Goal: Use online tool/utility: Utilize a website feature to perform a specific function

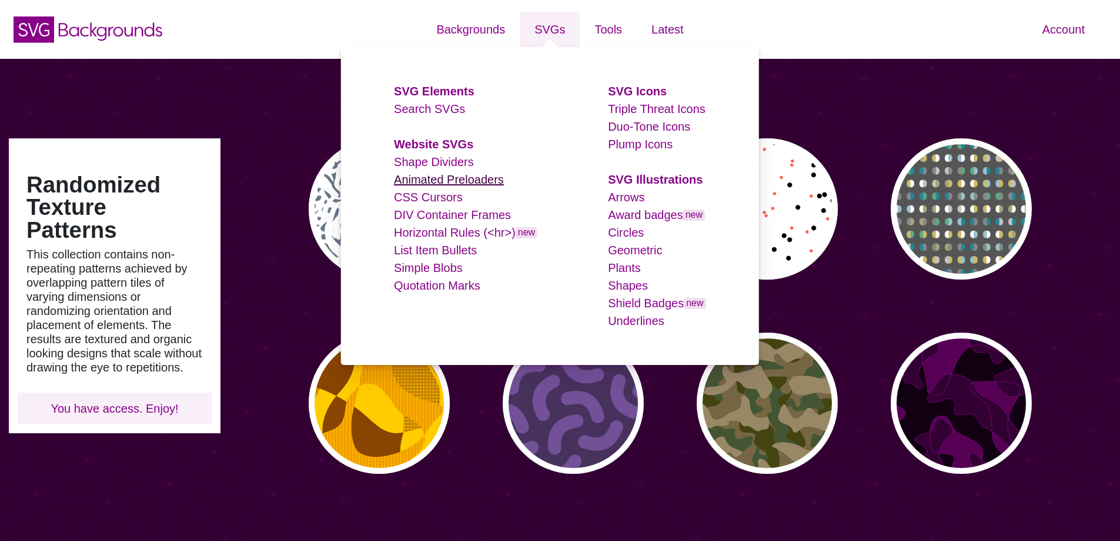
click at [446, 181] on link "Animated Preloaders" at bounding box center [449, 179] width 110 height 13
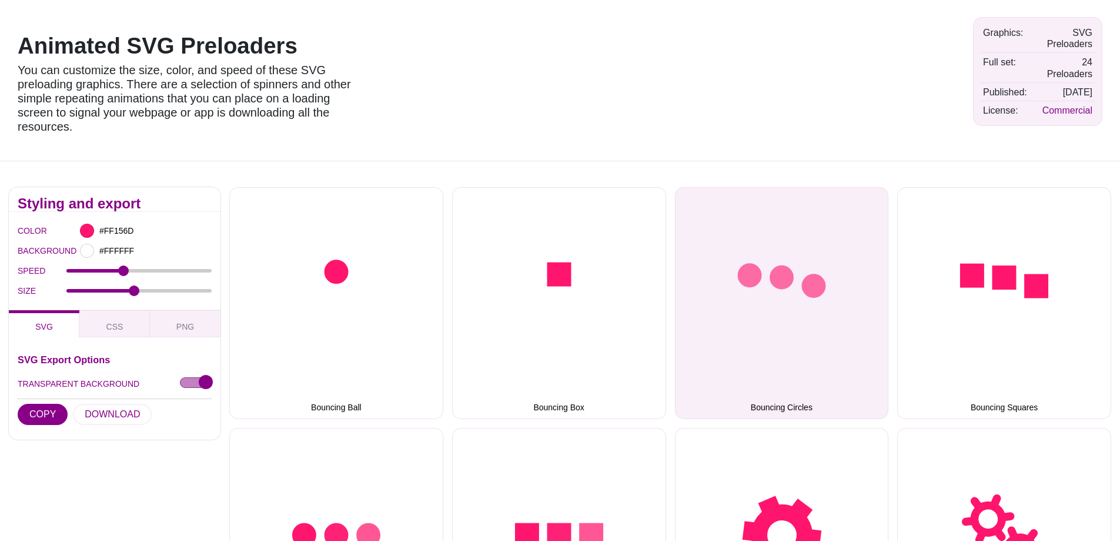
scroll to position [59, 0]
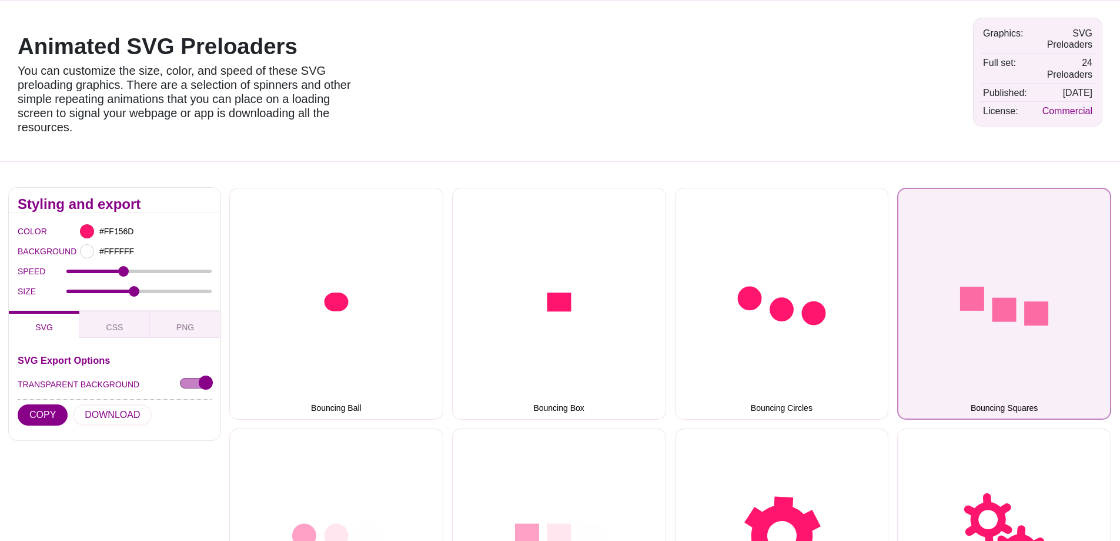
click at [1002, 341] on button "Bouncing Squares" at bounding box center [1005, 304] width 214 height 232
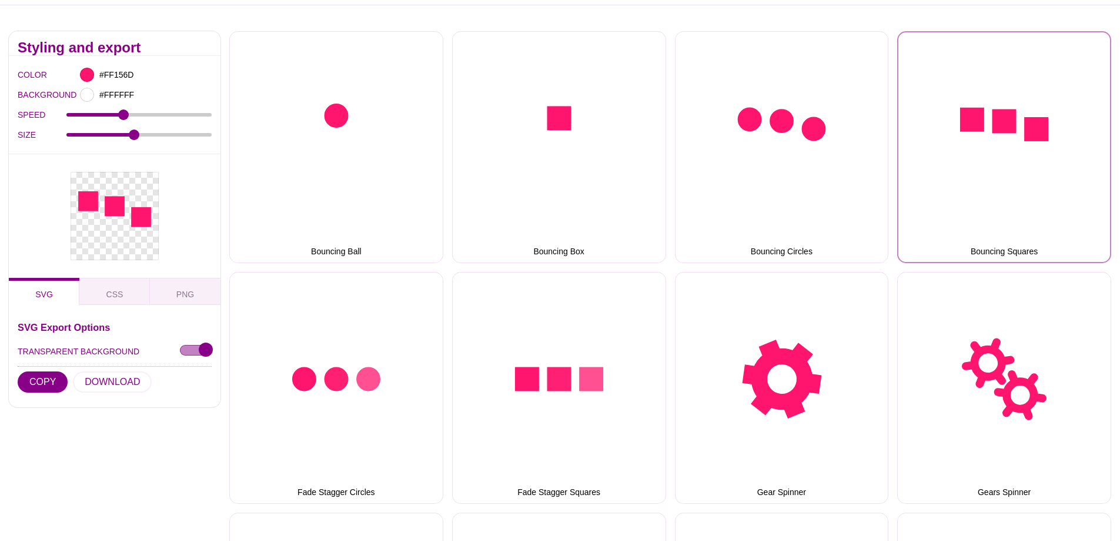
scroll to position [294, 0]
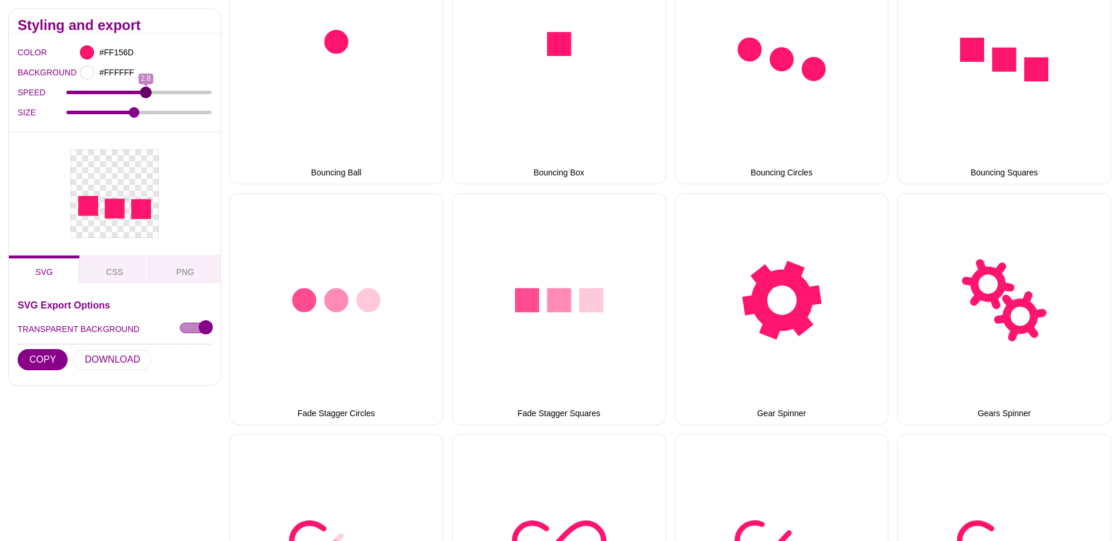
drag, startPoint x: 122, startPoint y: 91, endPoint x: 145, endPoint y: 84, distance: 23.6
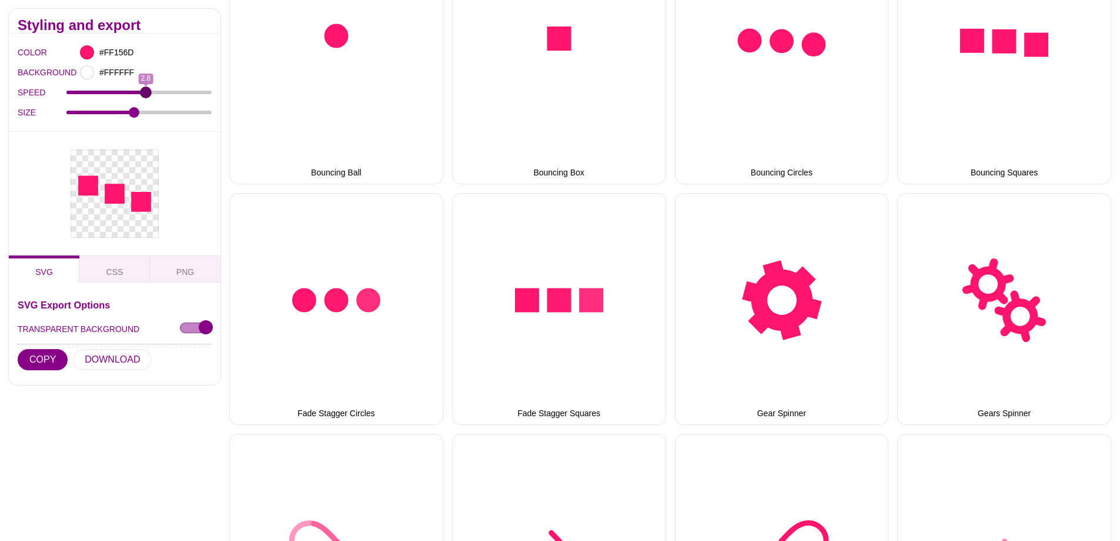
click at [145, 90] on input "SPEED" at bounding box center [139, 92] width 146 height 5
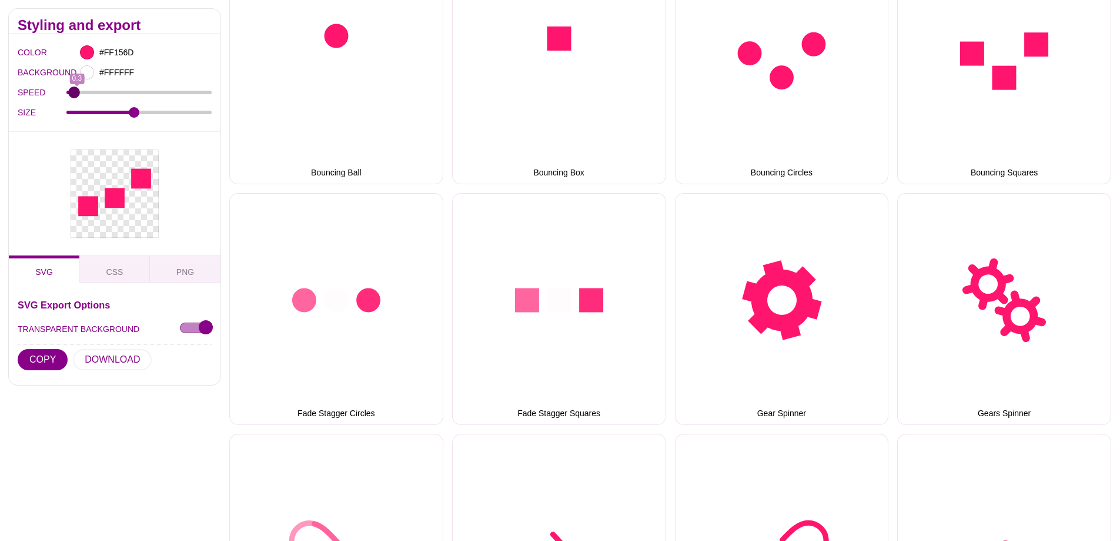
drag, startPoint x: 148, startPoint y: 94, endPoint x: 73, endPoint y: 92, distance: 75.3
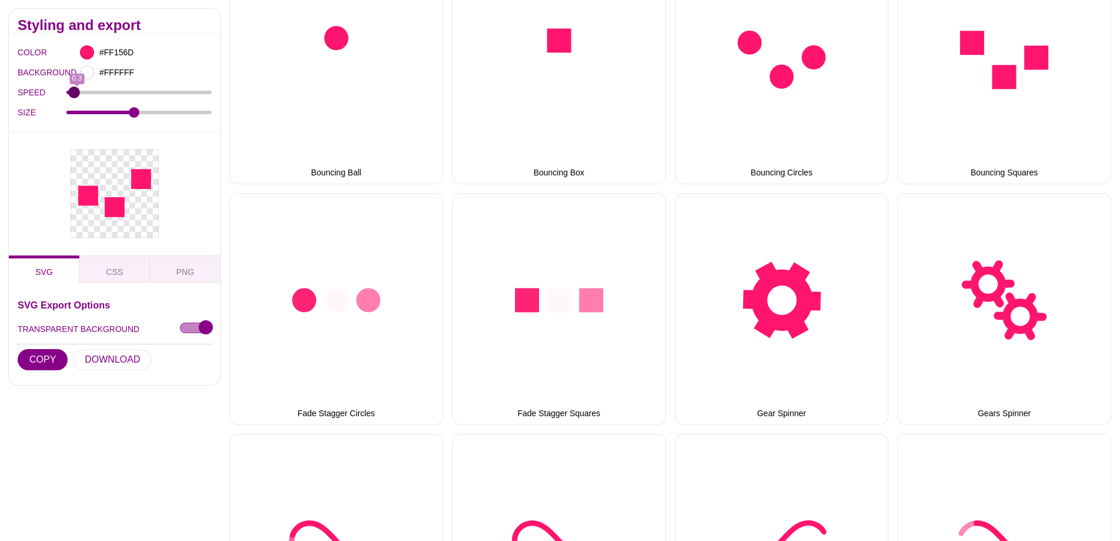
click at [73, 92] on input "SPEED" at bounding box center [139, 92] width 146 height 5
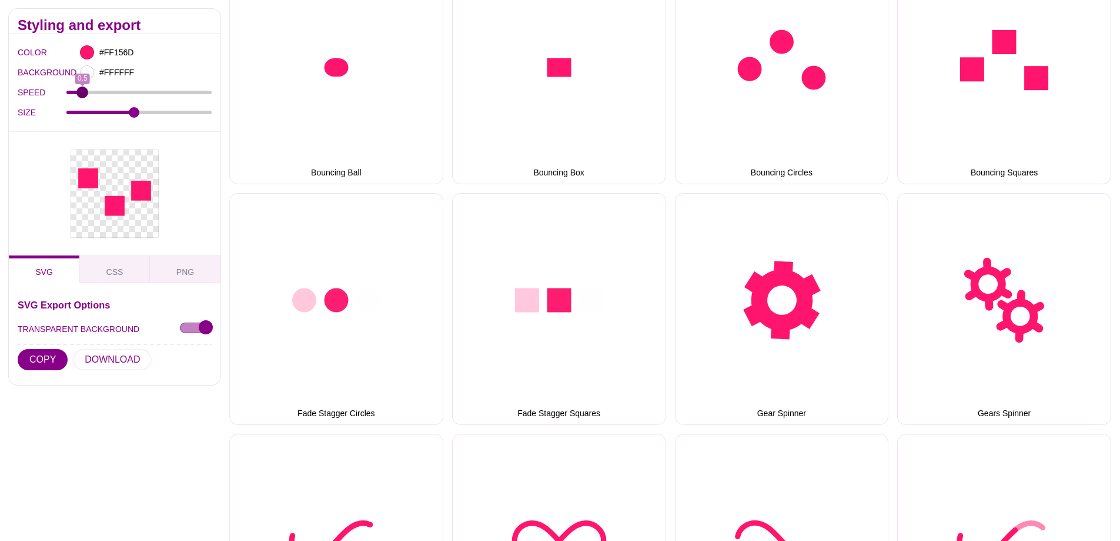
drag, startPoint x: 74, startPoint y: 95, endPoint x: 83, endPoint y: 95, distance: 9.4
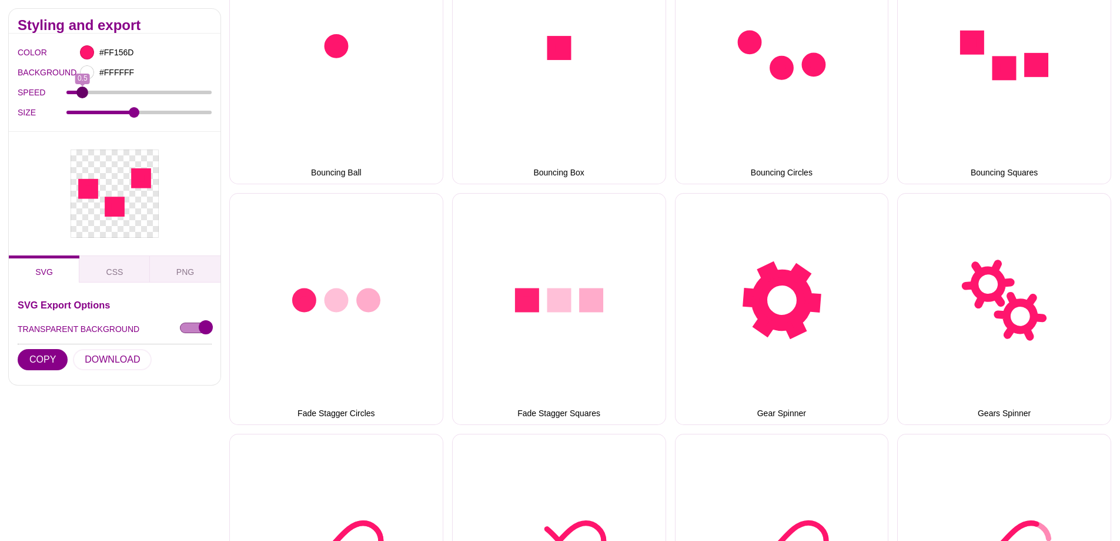
click at [83, 95] on input "SPEED" at bounding box center [139, 92] width 146 height 5
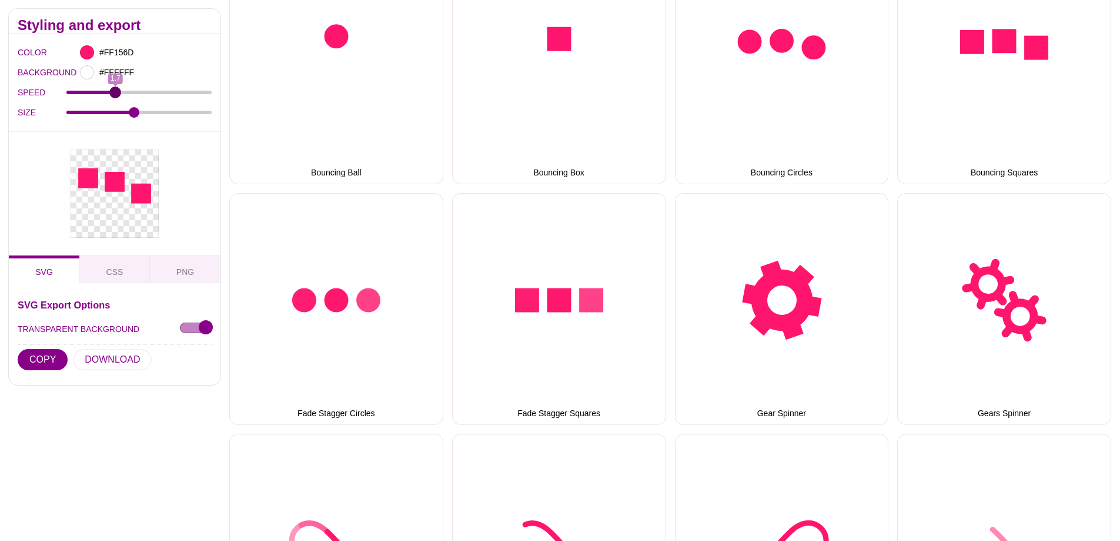
drag, startPoint x: 83, startPoint y: 95, endPoint x: 116, endPoint y: 93, distance: 33.6
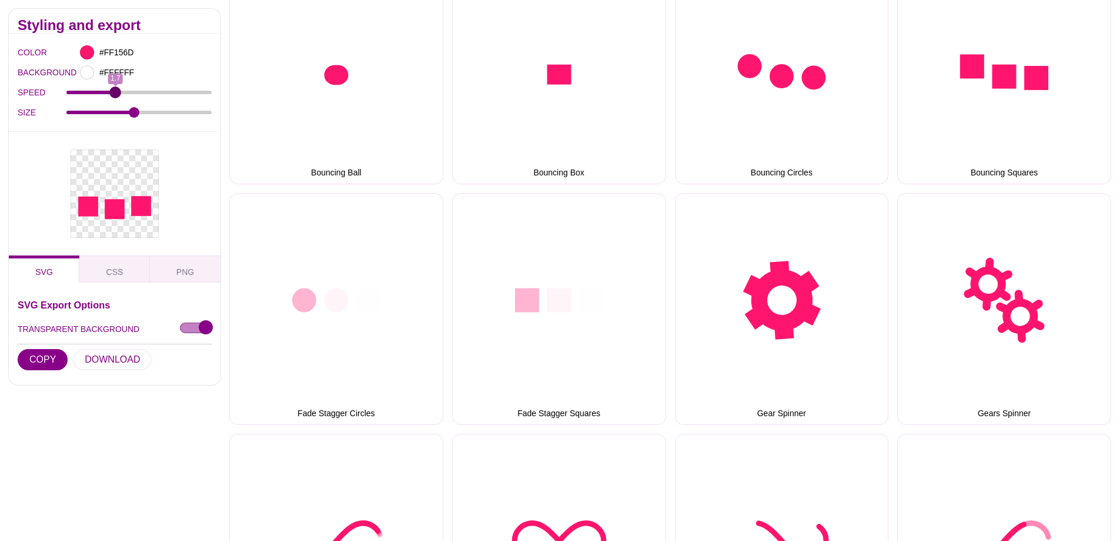
type input "1.7"
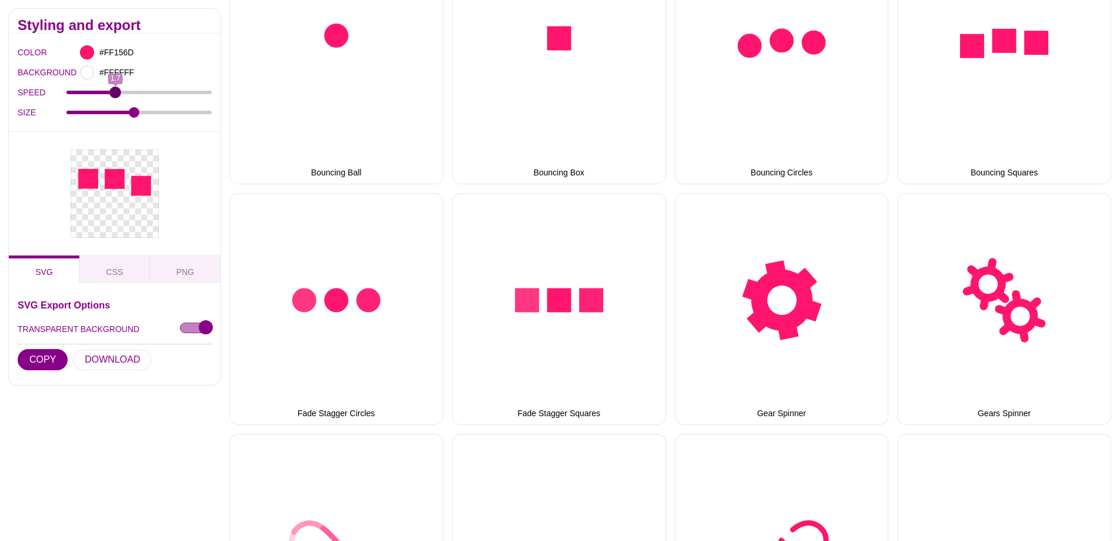
click at [116, 93] on input "SPEED" at bounding box center [139, 92] width 146 height 5
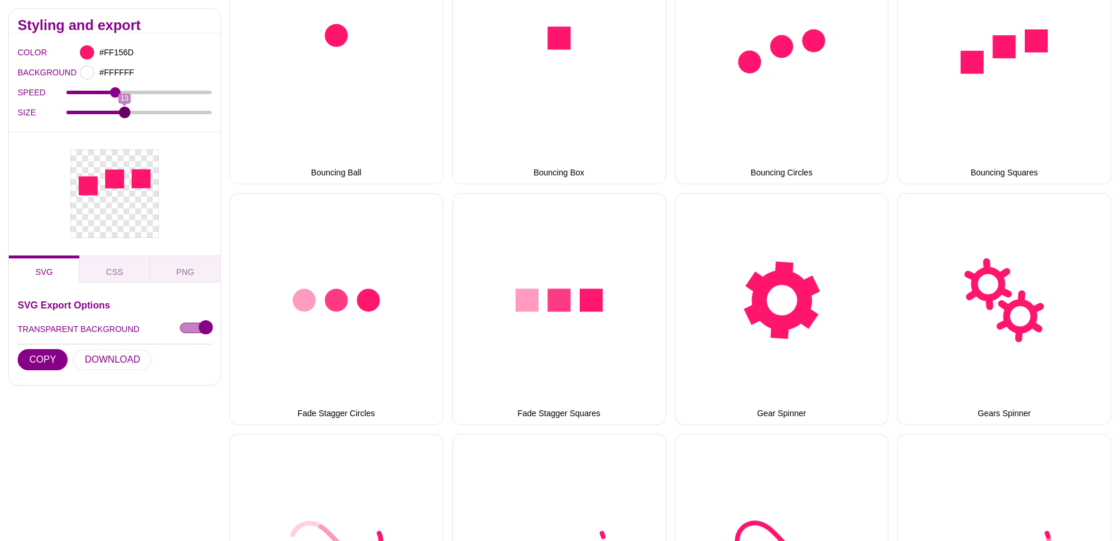
drag, startPoint x: 136, startPoint y: 111, endPoint x: 124, endPoint y: 126, distance: 19.2
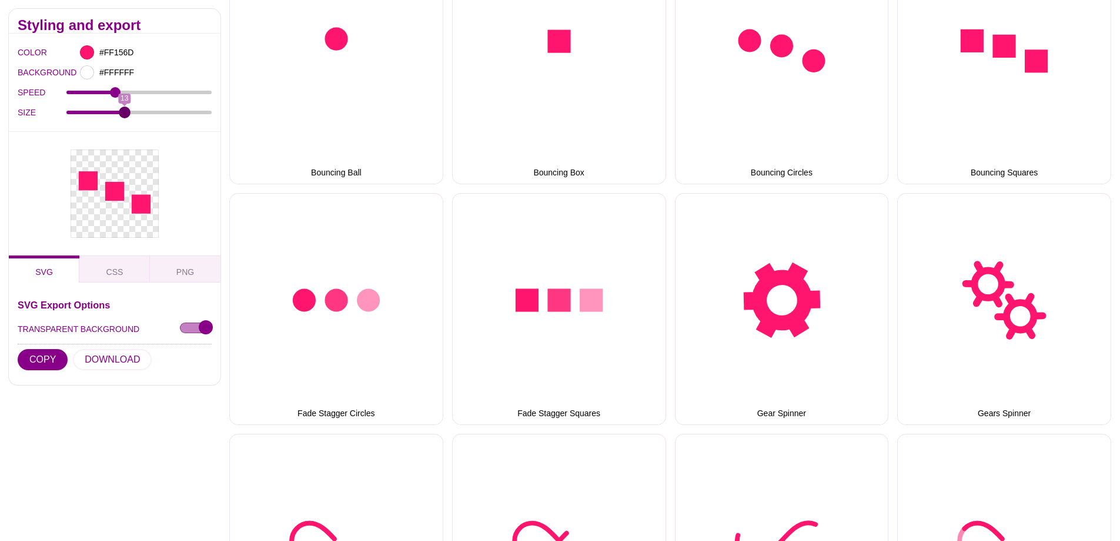
type input "13"
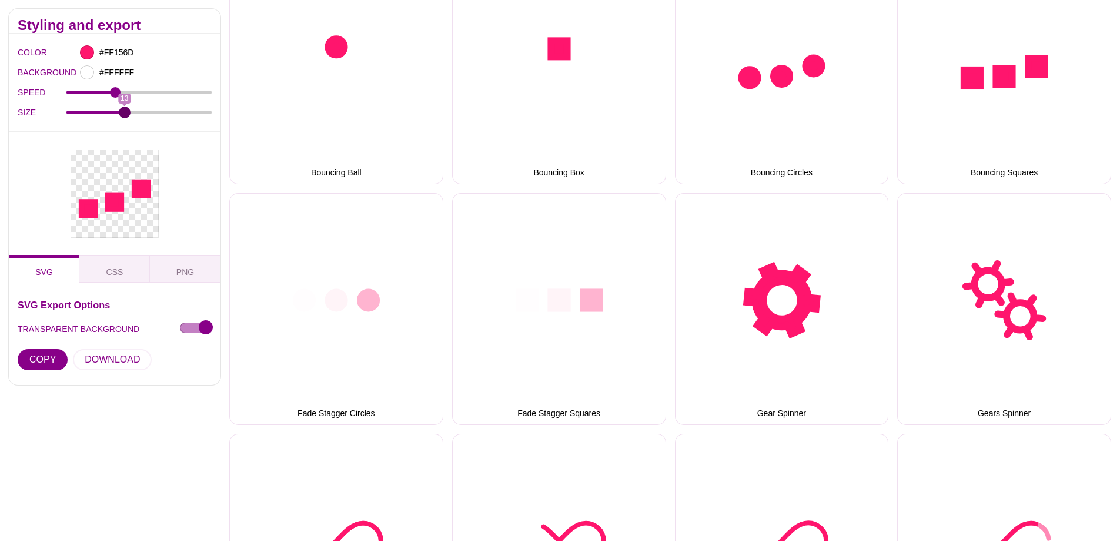
click at [124, 114] on input "SIZE" at bounding box center [139, 111] width 146 height 5
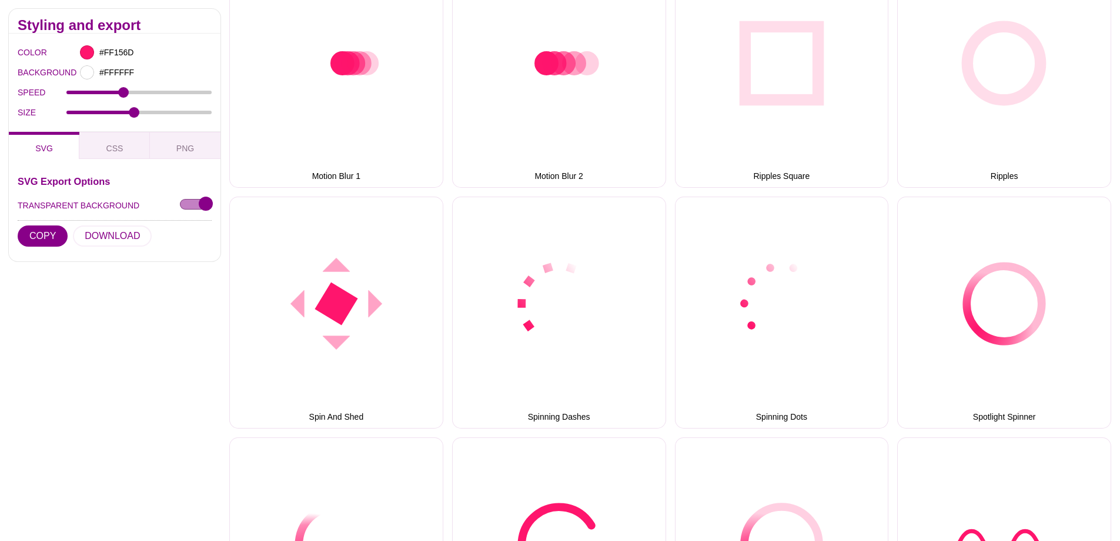
scroll to position [1235, 0]
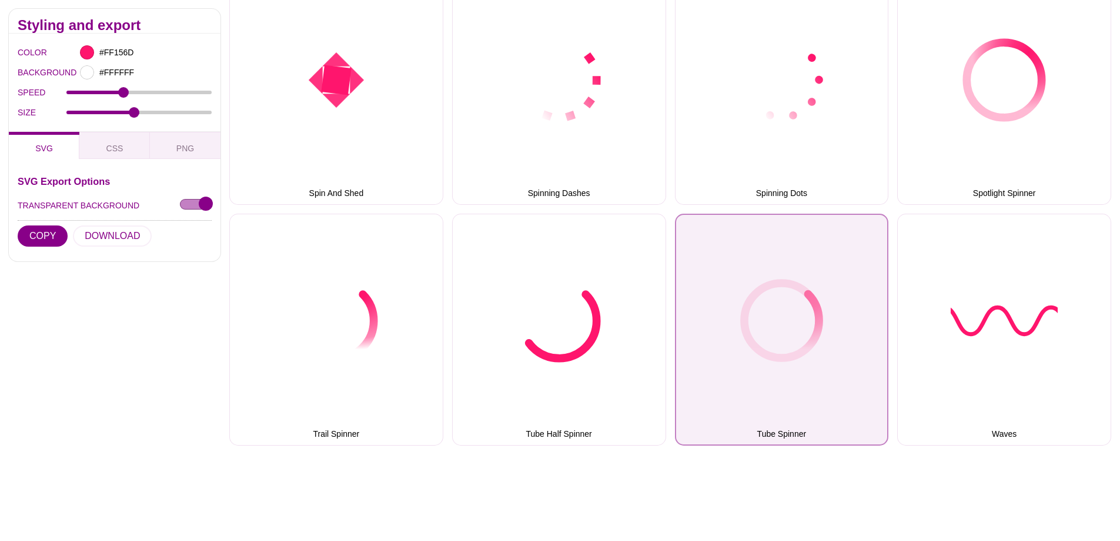
click at [733, 330] on button "Tube Spinner" at bounding box center [782, 330] width 214 height 232
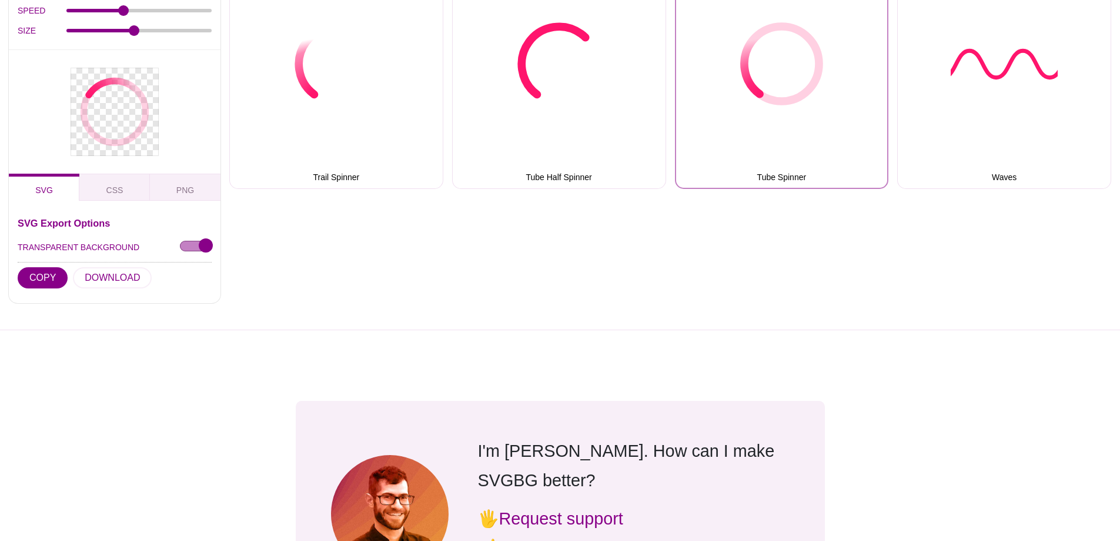
scroll to position [1470, 0]
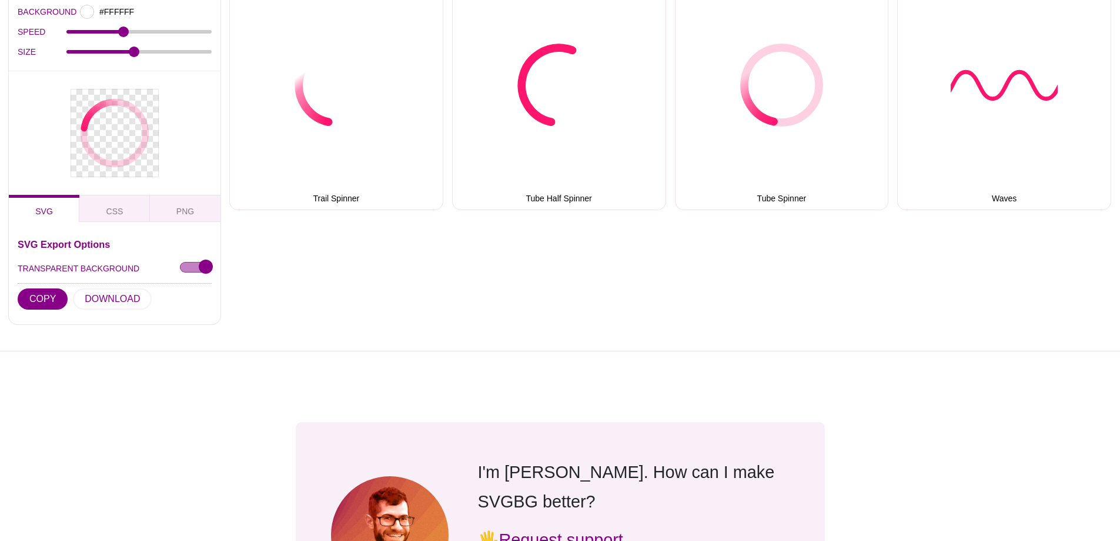
click at [45, 299] on div at bounding box center [114, 280] width 229 height 141
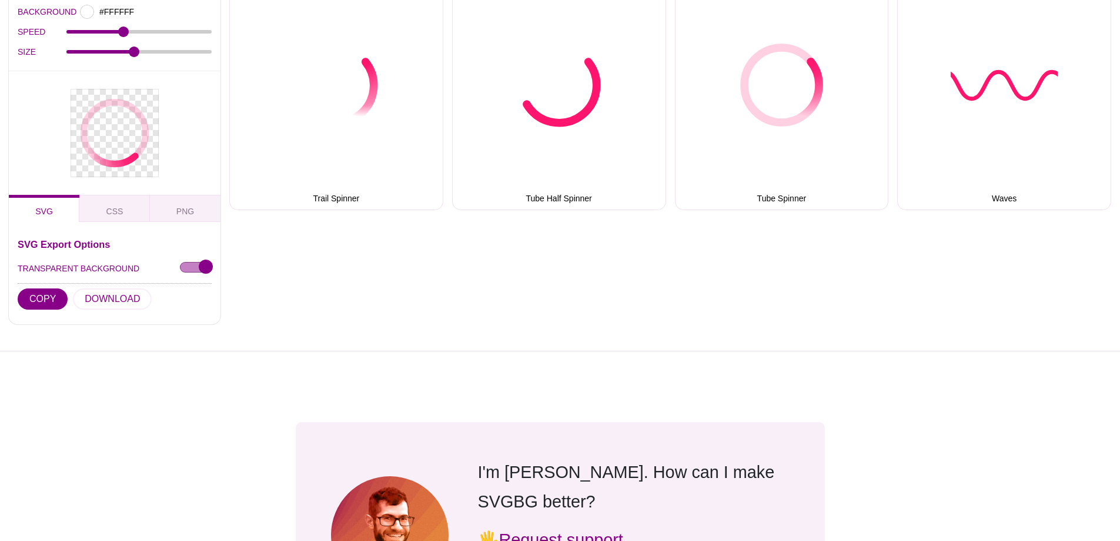
click at [46, 301] on div at bounding box center [114, 280] width 229 height 141
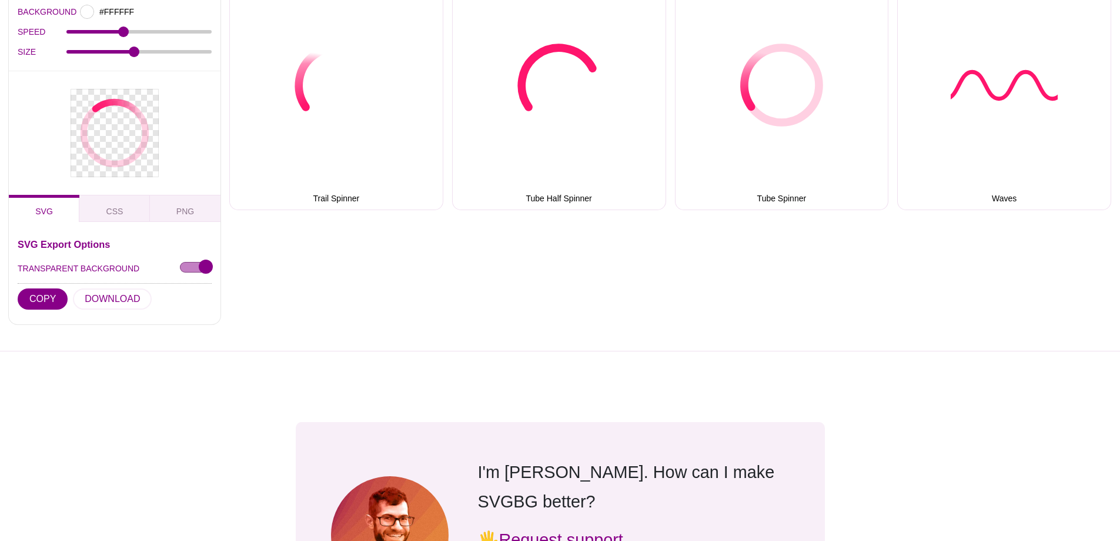
click at [46, 301] on div at bounding box center [114, 280] width 229 height 141
click at [116, 216] on div at bounding box center [114, 280] width 229 height 141
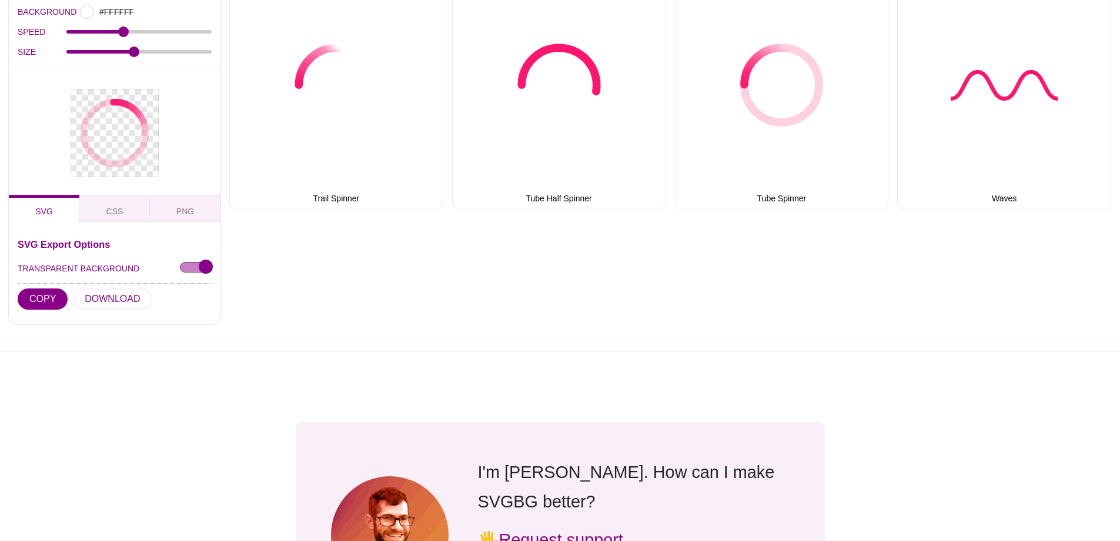
click at [118, 211] on div at bounding box center [114, 280] width 229 height 141
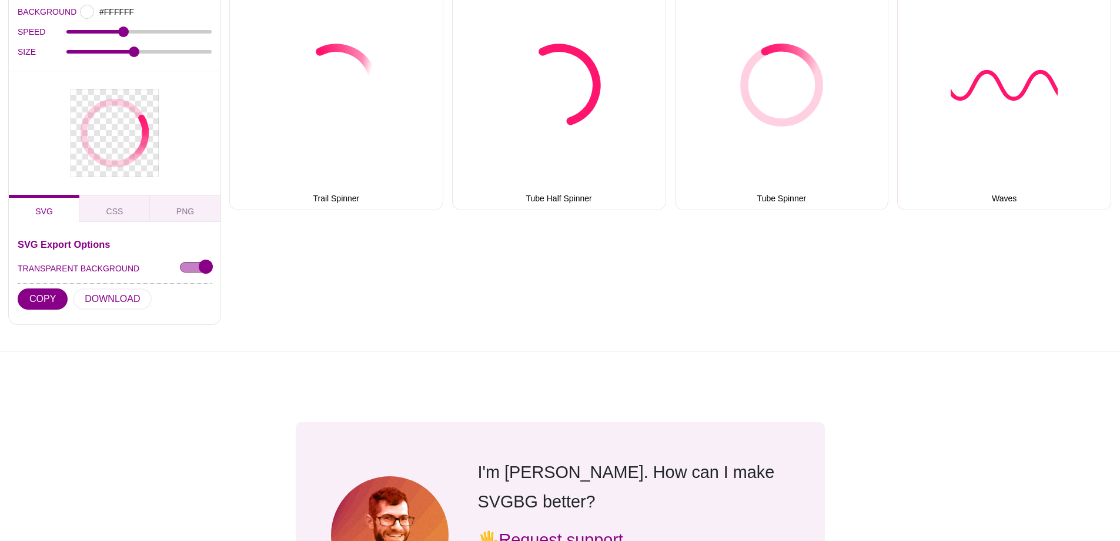
click at [197, 213] on div at bounding box center [114, 280] width 229 height 141
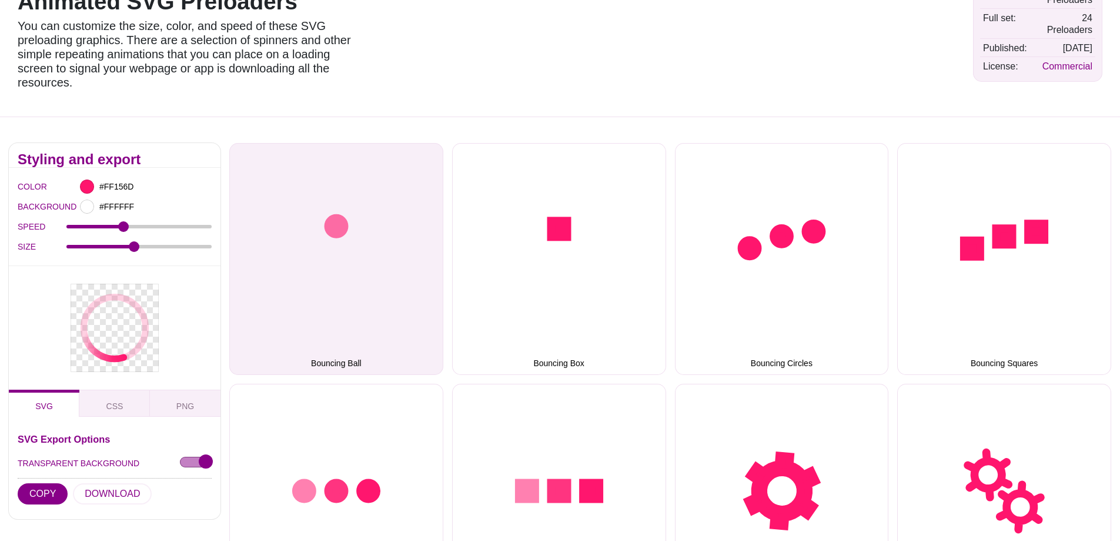
scroll to position [0, 0]
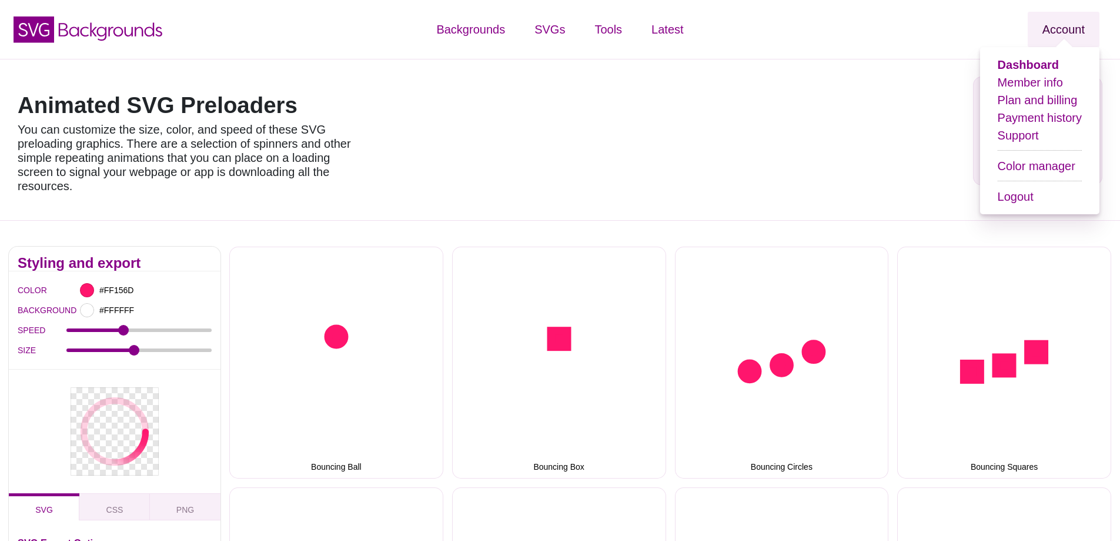
click at [1080, 27] on link "Account" at bounding box center [1064, 29] width 72 height 35
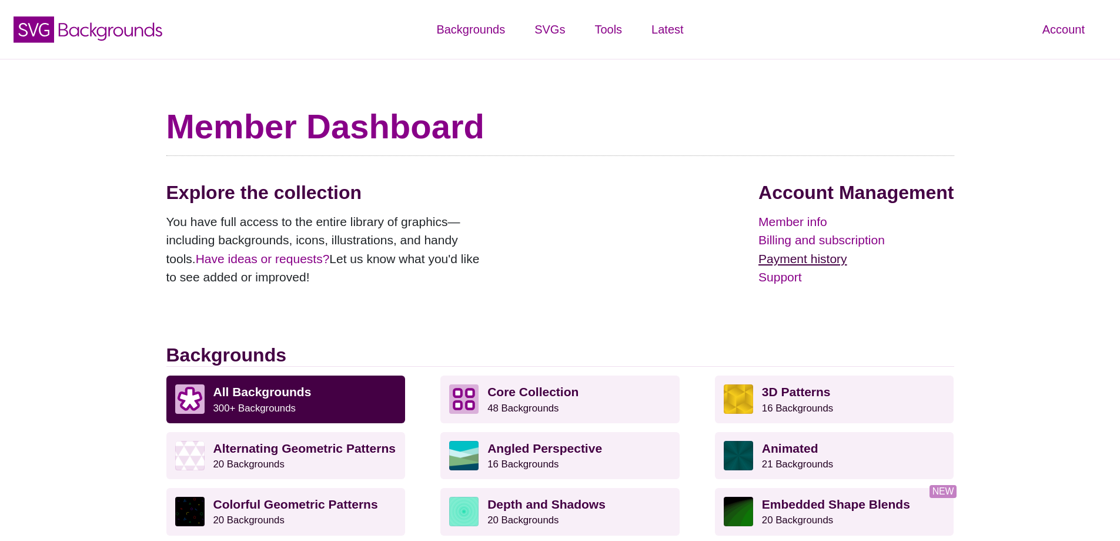
click at [782, 256] on link "Payment history" at bounding box center [856, 258] width 195 height 19
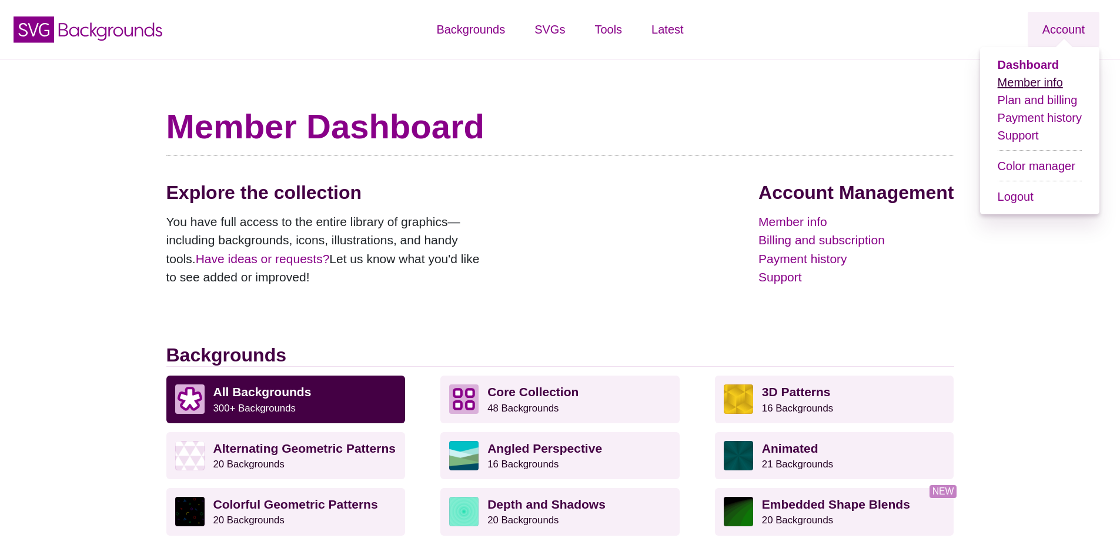
click at [1049, 89] on link "Member info" at bounding box center [1030, 82] width 65 height 13
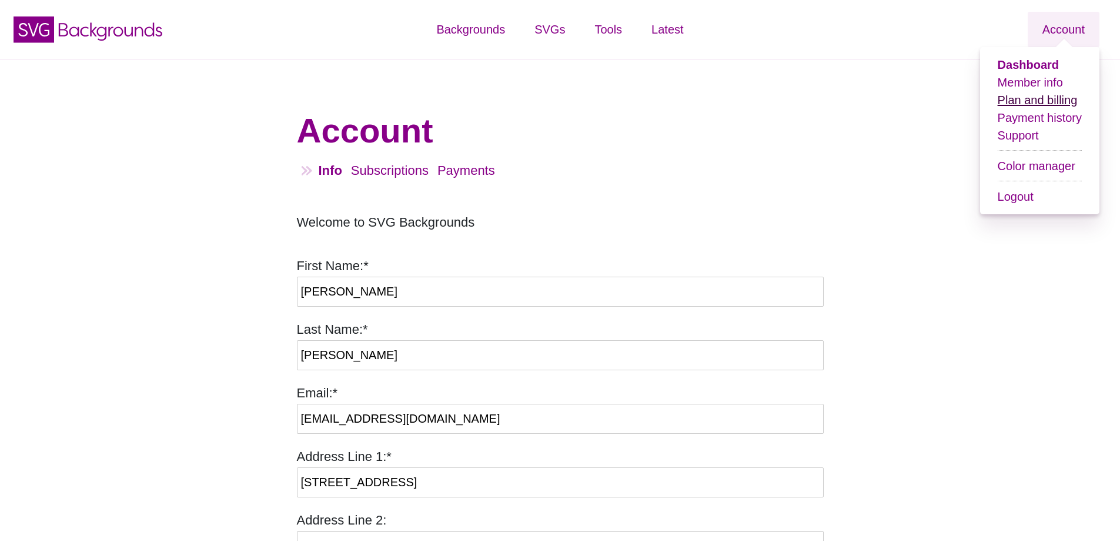
click at [1073, 103] on link "Plan and billing" at bounding box center [1038, 100] width 80 height 13
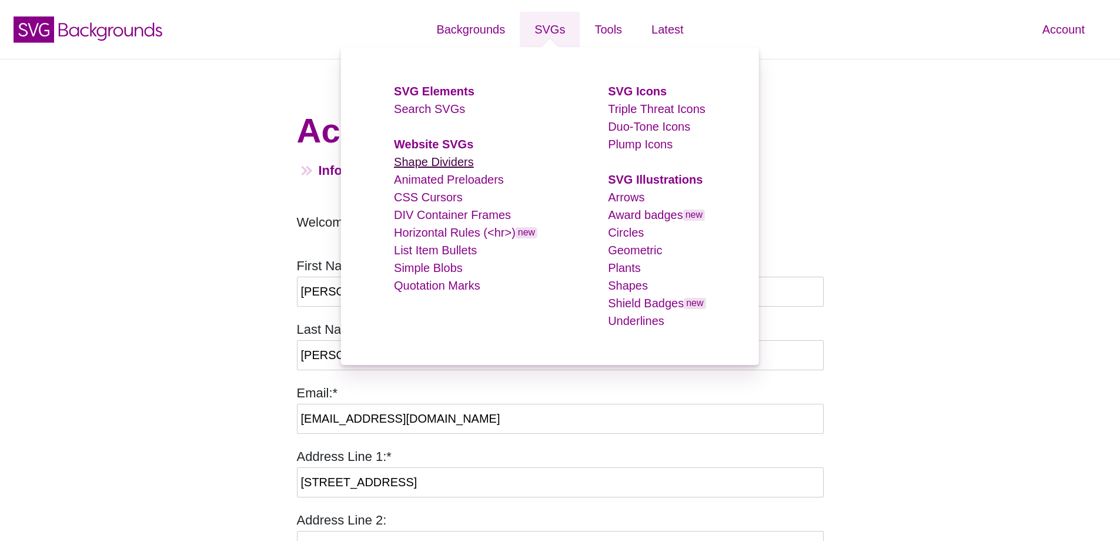
click at [439, 162] on link "Shape Dividers" at bounding box center [434, 161] width 80 height 13
click at [435, 176] on link "Animated Preloaders" at bounding box center [449, 179] width 110 height 13
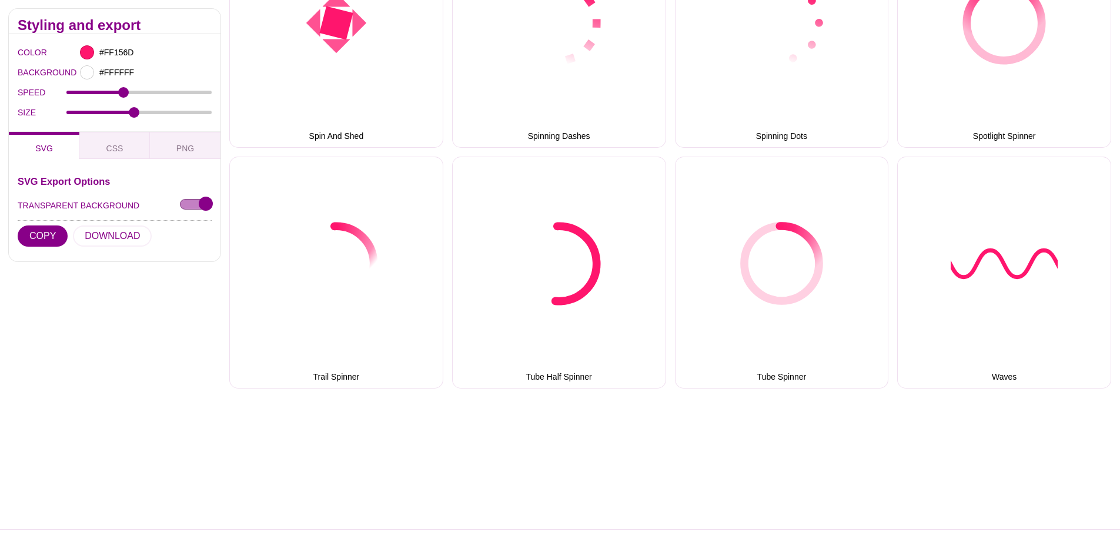
scroll to position [1294, 0]
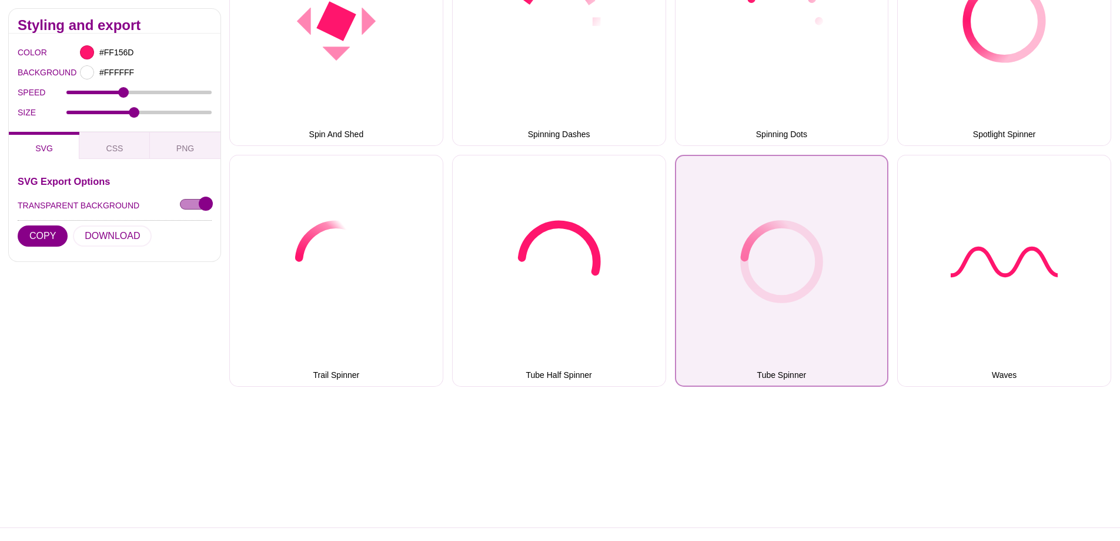
click at [774, 293] on button "Tube Spinner" at bounding box center [782, 271] width 214 height 232
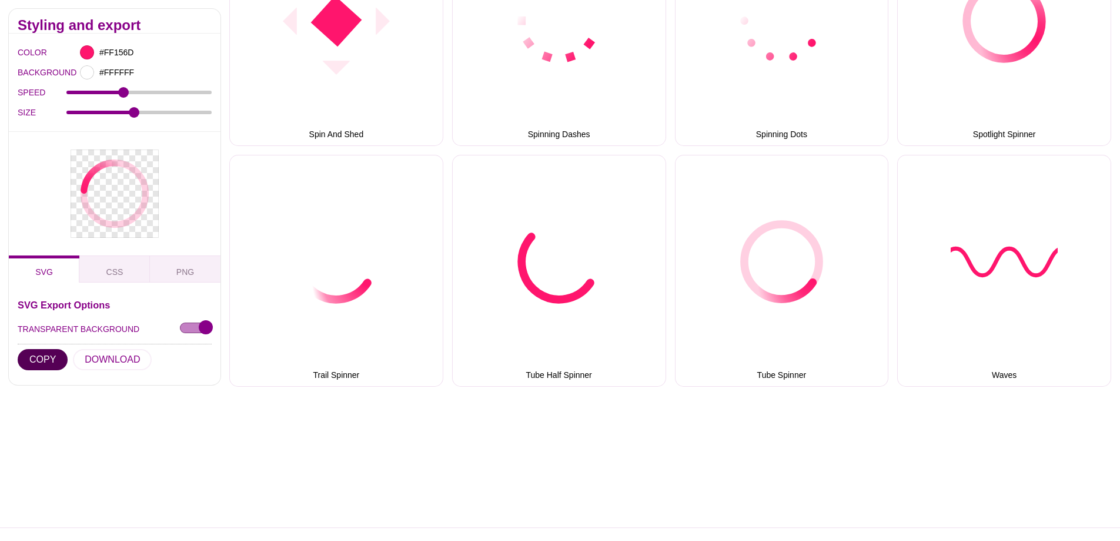
click at [44, 356] on button "COPY" at bounding box center [43, 358] width 50 height 21
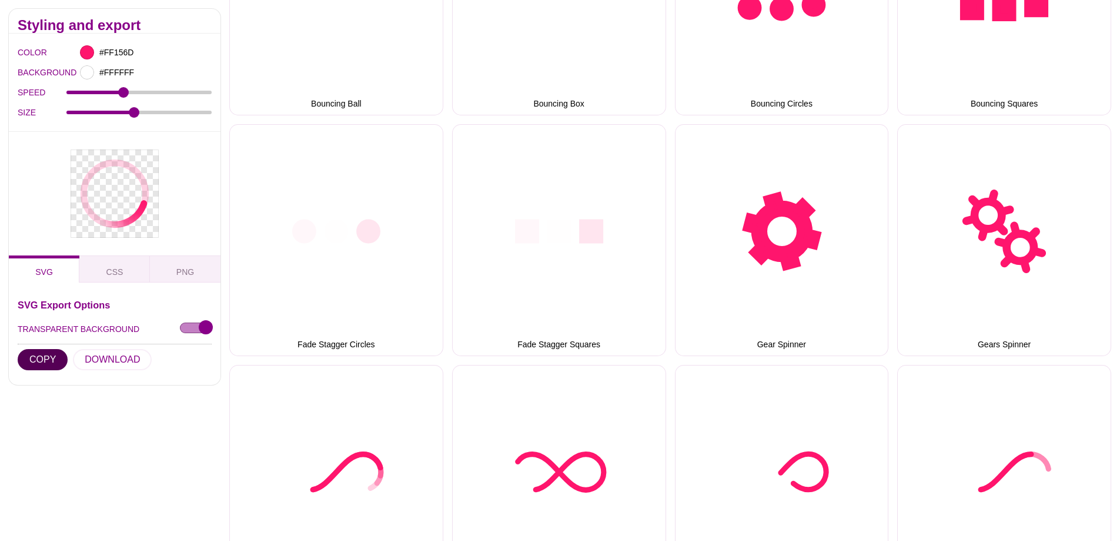
scroll to position [353, 0]
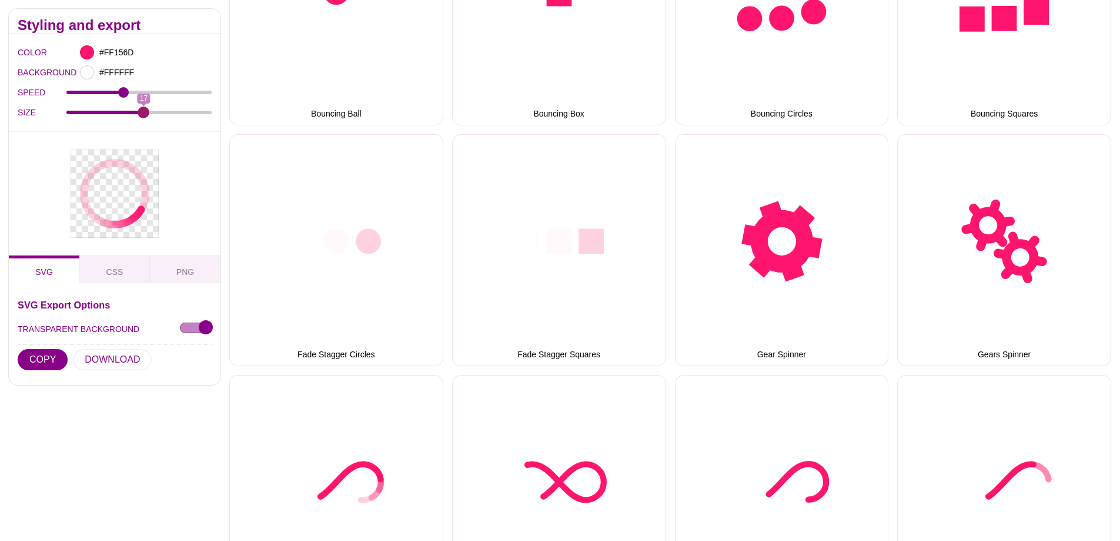
drag, startPoint x: 135, startPoint y: 113, endPoint x: 145, endPoint y: 128, distance: 18.1
type input "17"
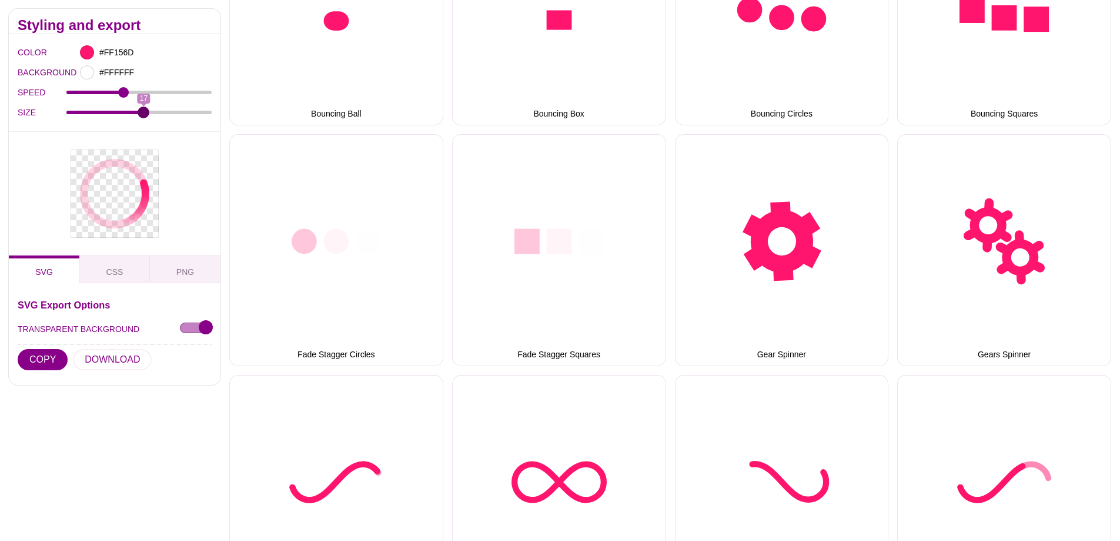
click at [144, 114] on input "SIZE" at bounding box center [139, 111] width 146 height 5
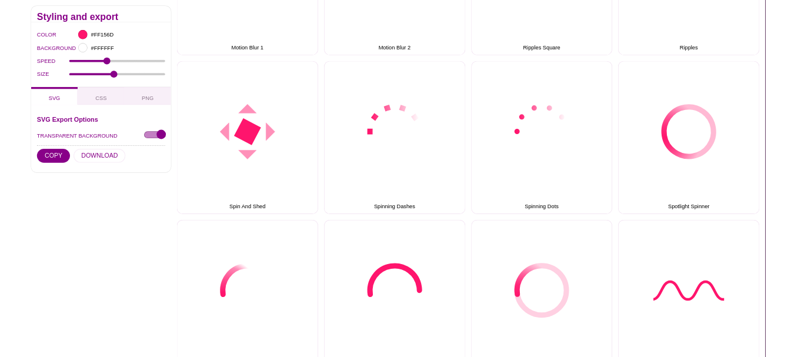
scroll to position [1118, 0]
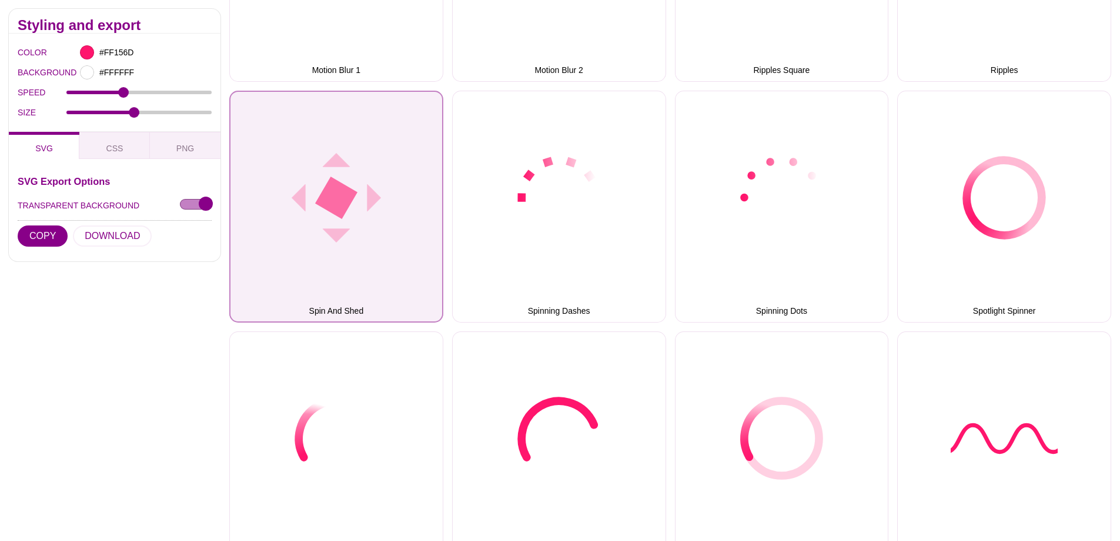
click at [394, 242] on button "Spin And Shed" at bounding box center [336, 207] width 214 height 232
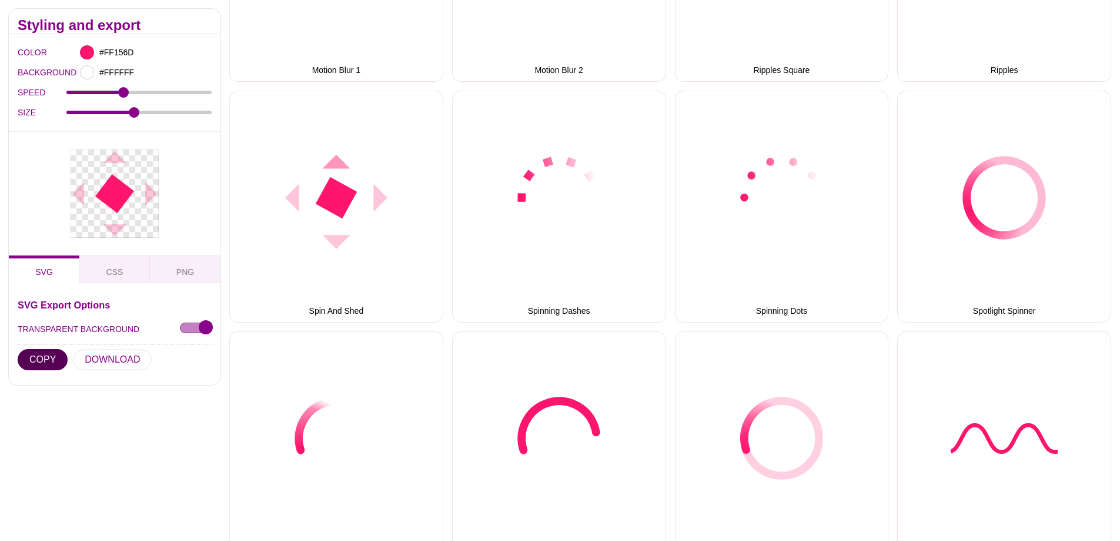
click at [50, 361] on button "COPY" at bounding box center [43, 358] width 50 height 21
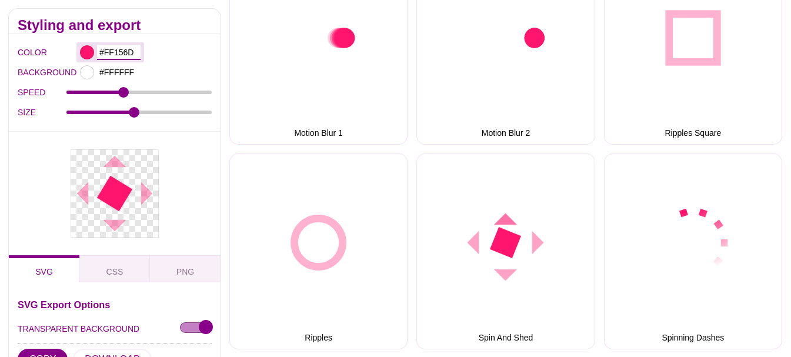
click at [109, 46] on input "#FF156D" at bounding box center [119, 52] width 44 height 15
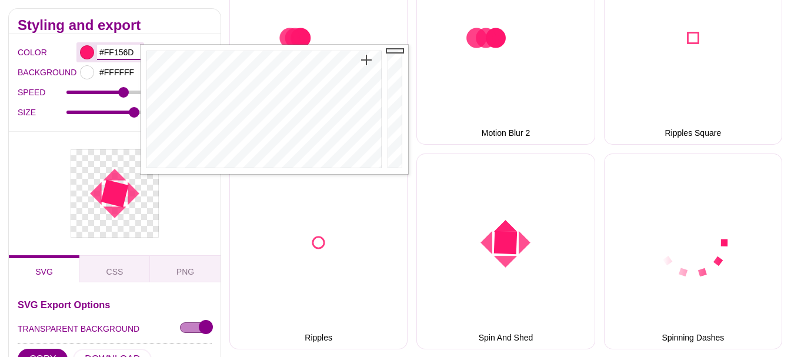
click at [109, 49] on input "#FF156D" at bounding box center [119, 52] width 44 height 15
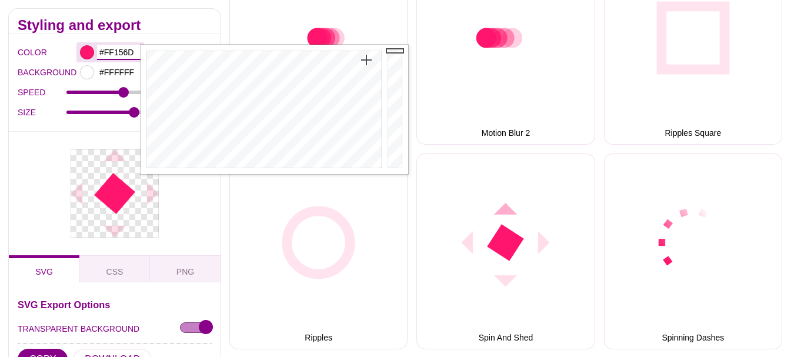
click at [109, 49] on input "#FF156D" at bounding box center [119, 52] width 44 height 15
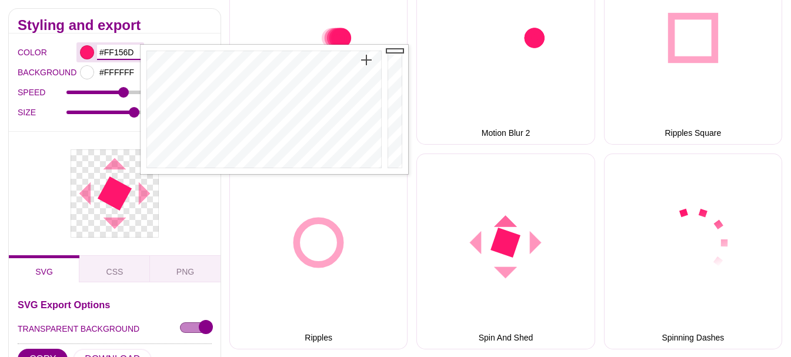
click at [109, 49] on input "#FF156D" at bounding box center [119, 52] width 44 height 15
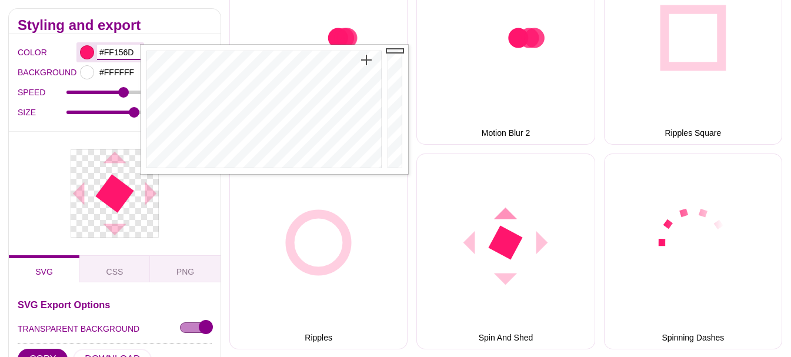
paste input "rgb(4 7 33 / 1)"
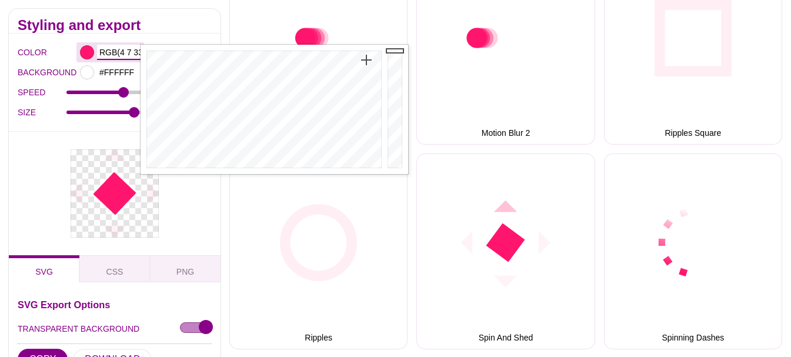
scroll to position [0, 13]
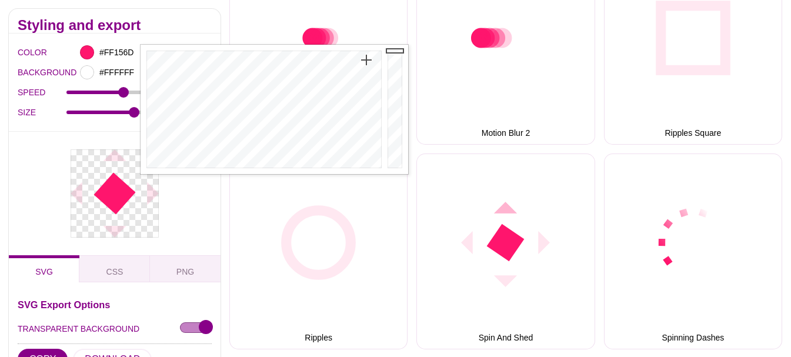
click at [50, 154] on div at bounding box center [115, 193] width 212 height 124
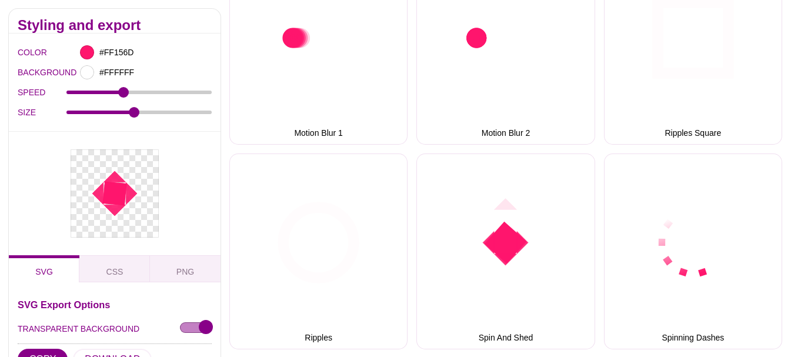
scroll to position [0, 0]
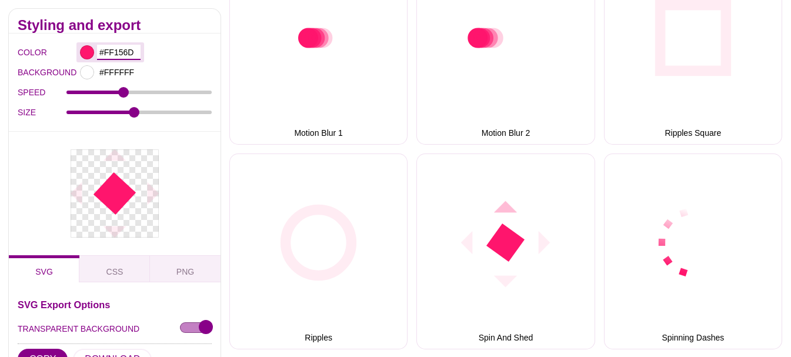
click at [120, 52] on input "#FF156D" at bounding box center [119, 52] width 44 height 15
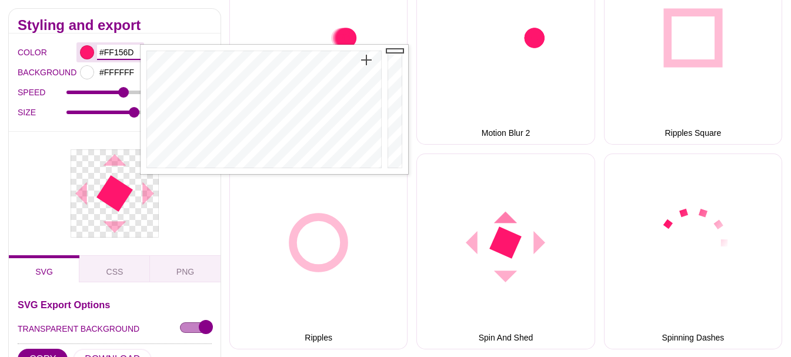
click at [120, 52] on input "#FF156D" at bounding box center [119, 52] width 44 height 15
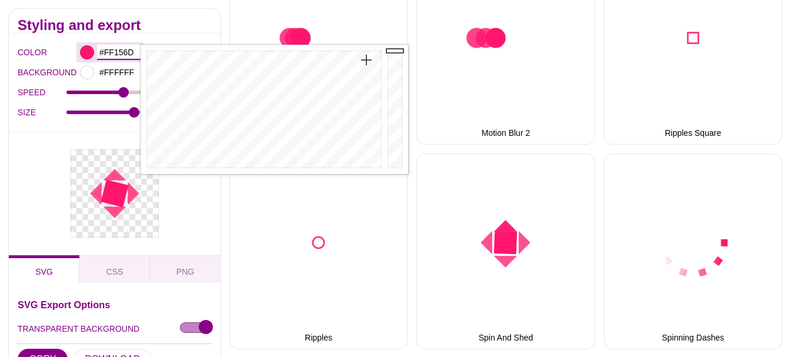
click at [120, 52] on input "#FF156D" at bounding box center [119, 52] width 44 height 15
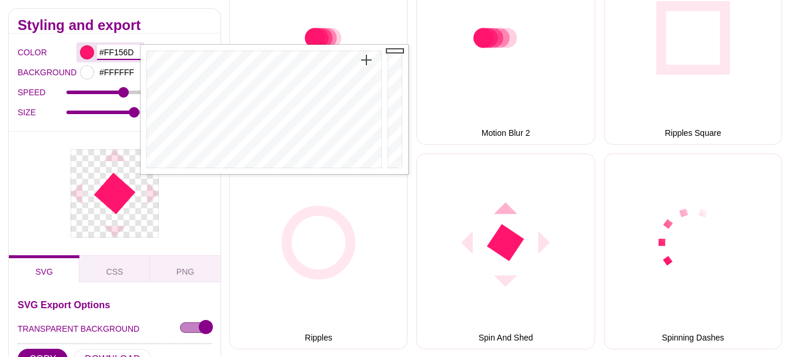
click at [120, 52] on input "#FF156D" at bounding box center [119, 52] width 44 height 15
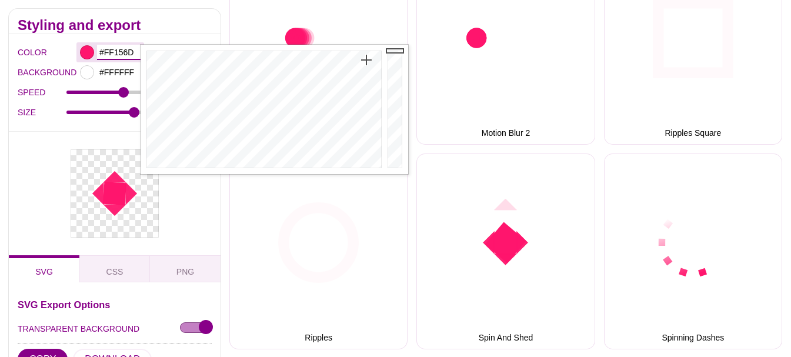
paste input "rgb(4 7 33 / 1)"
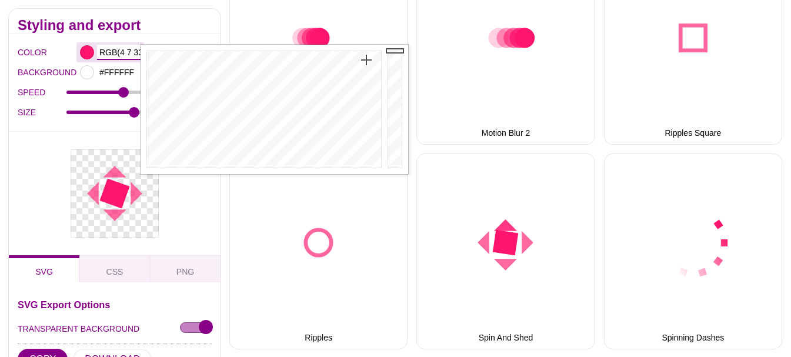
scroll to position [0, 13]
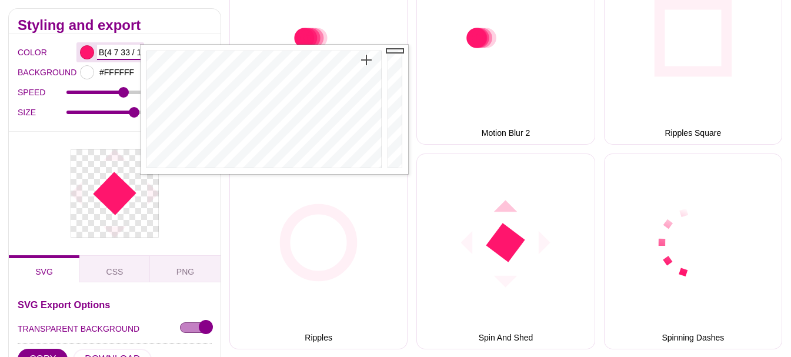
click at [118, 55] on input "rgb(4 7 33 / 1)" at bounding box center [119, 52] width 44 height 15
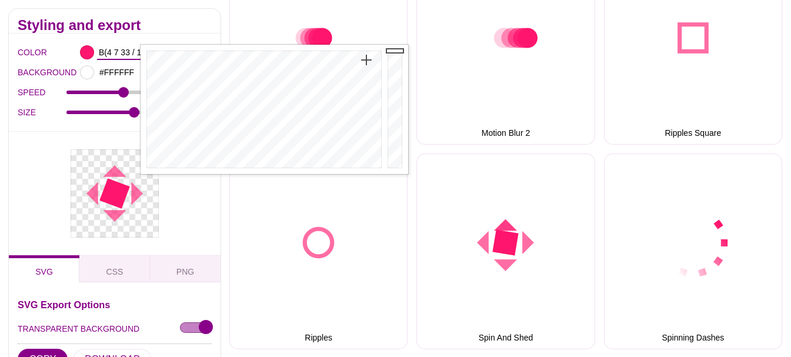
scroll to position [0, 0]
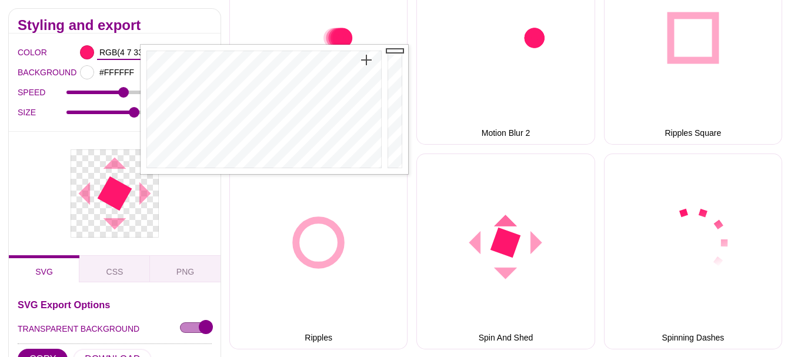
drag, startPoint x: 124, startPoint y: 53, endPoint x: 54, endPoint y: 55, distance: 70.6
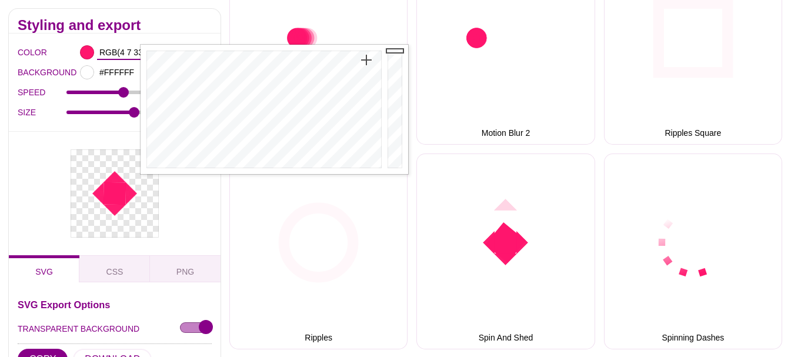
click at [54, 55] on div "COLOR rgb(4 7 33 / 1)" at bounding box center [115, 52] width 194 height 20
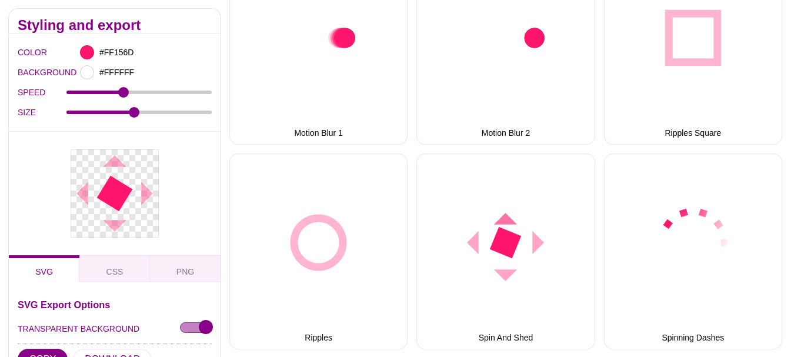
click at [26, 189] on div at bounding box center [115, 193] width 212 height 124
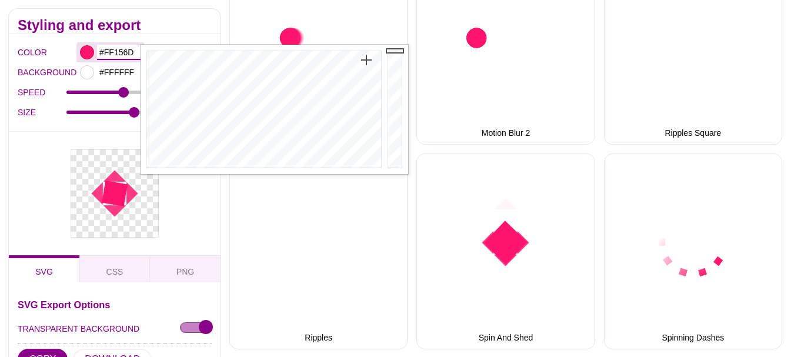
drag, startPoint x: 132, startPoint y: 53, endPoint x: 101, endPoint y: 55, distance: 31.8
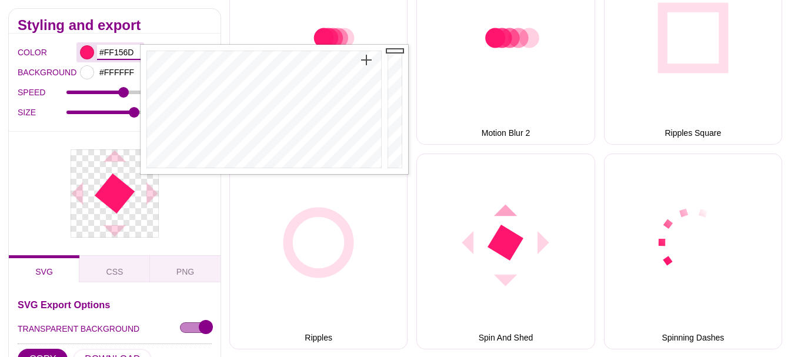
click at [101, 55] on input "#FF156D" at bounding box center [119, 52] width 44 height 15
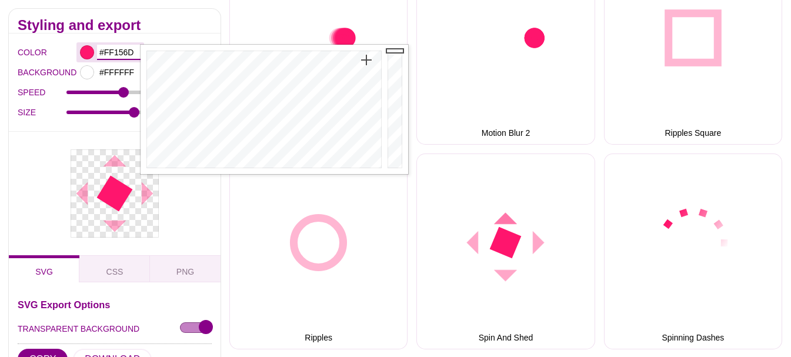
click at [114, 48] on input "#FF156D" at bounding box center [119, 52] width 44 height 15
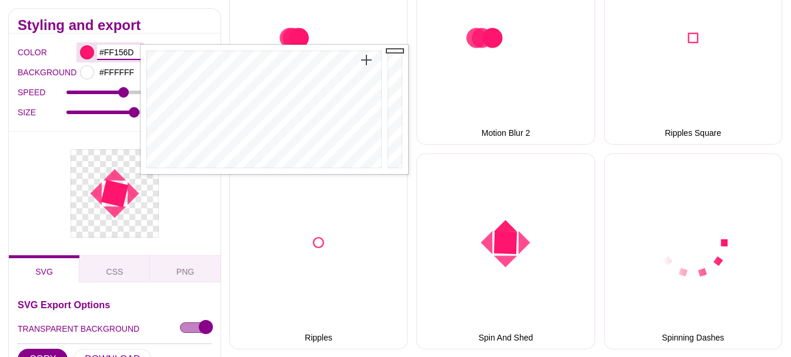
click at [114, 48] on input "#FF156D" at bounding box center [119, 52] width 44 height 15
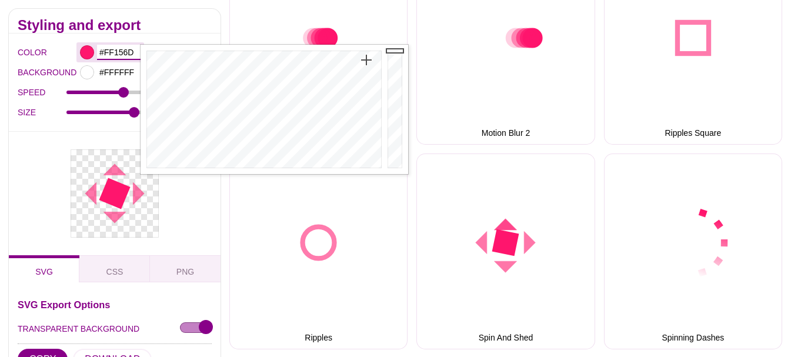
paste input "#040721ff"
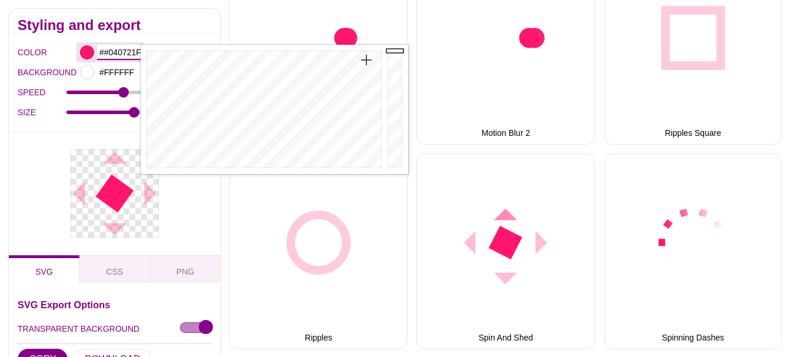
scroll to position [0, 3]
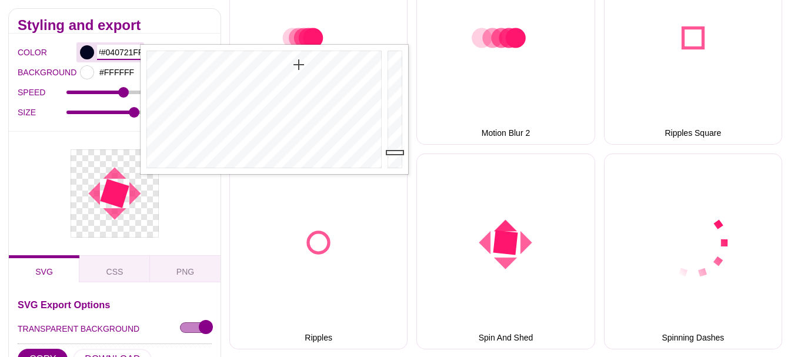
click at [114, 49] on input "##040721ff" at bounding box center [119, 52] width 44 height 15
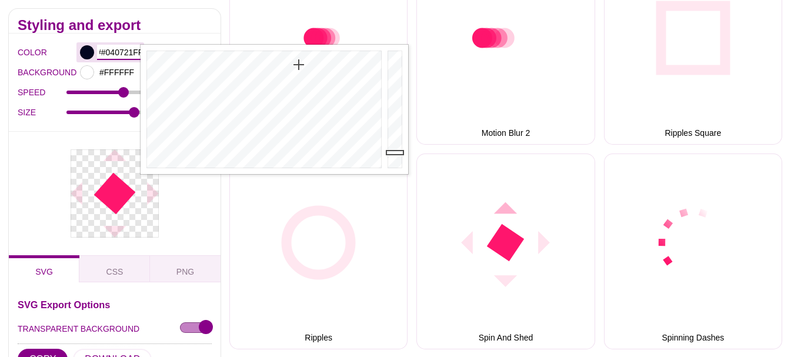
click at [114, 50] on input "##040721ff" at bounding box center [119, 52] width 44 height 15
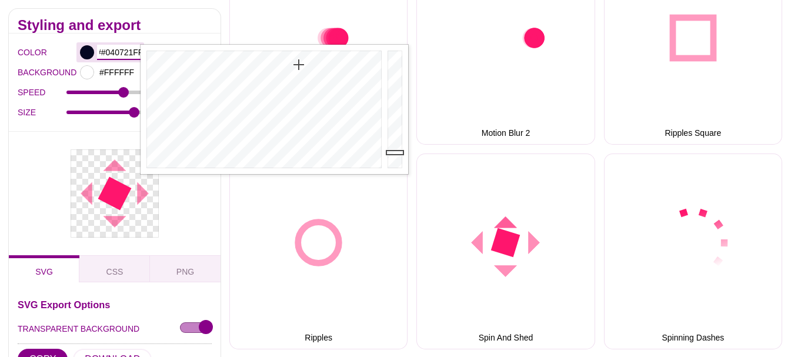
click at [114, 50] on input "##040721ff" at bounding box center [119, 52] width 44 height 15
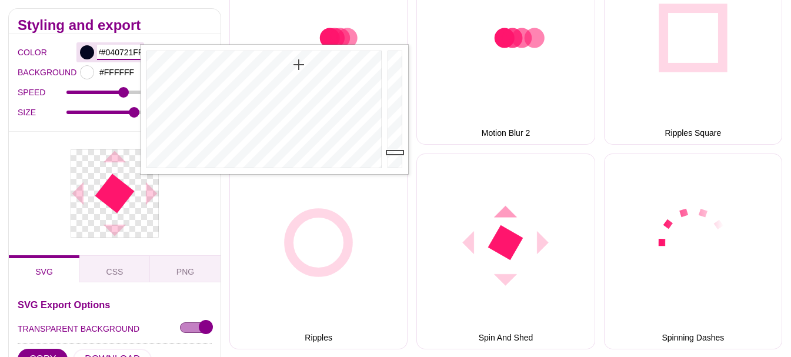
paste input "text"
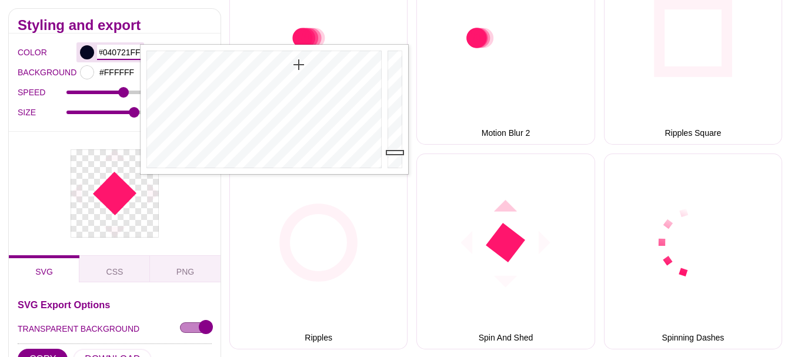
scroll to position [0, 0]
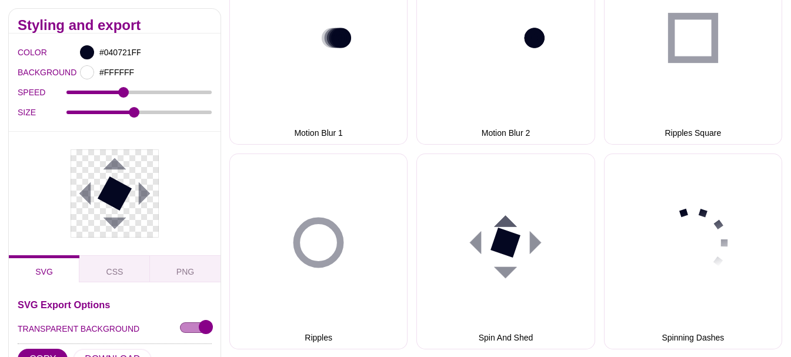
click at [102, 245] on div at bounding box center [115, 193] width 212 height 124
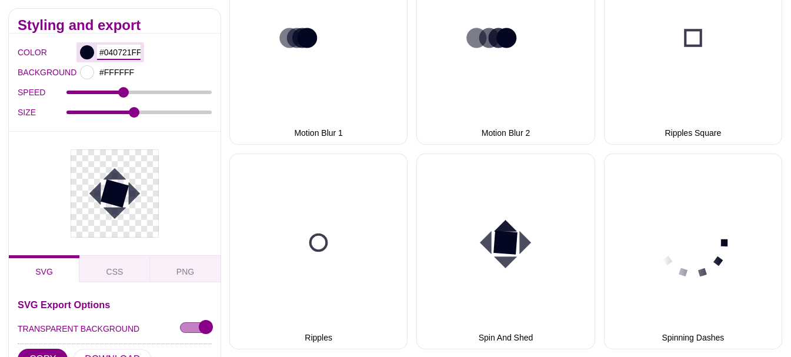
click at [128, 54] on input "#040721FF" at bounding box center [119, 52] width 44 height 15
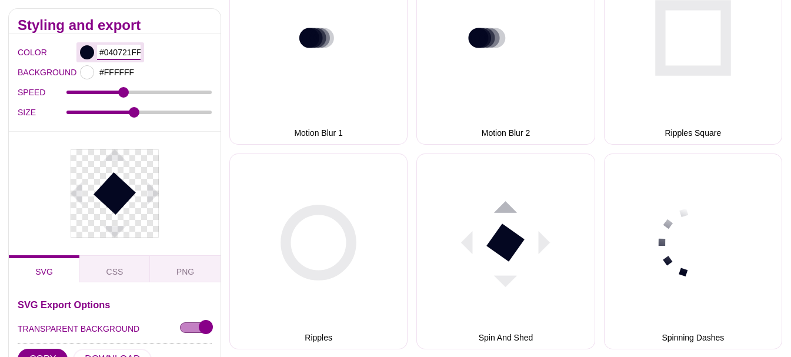
click at [128, 54] on input "#040721FF" at bounding box center [119, 52] width 44 height 15
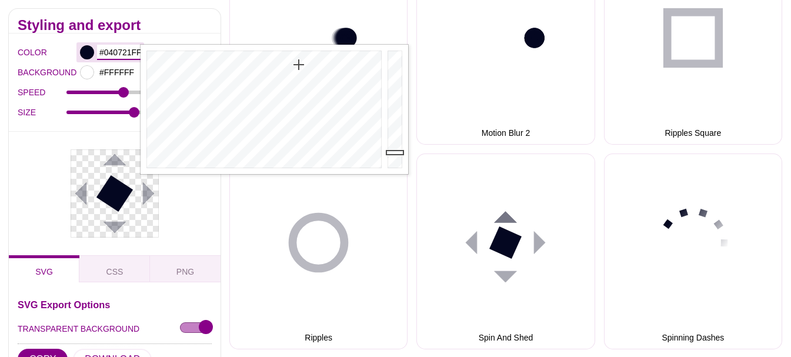
click at [128, 54] on input "#040721FF" at bounding box center [119, 52] width 44 height 15
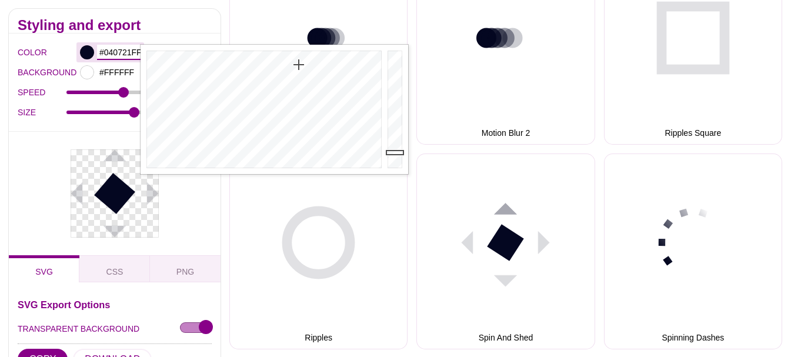
paste input "Ask ChatGPT"
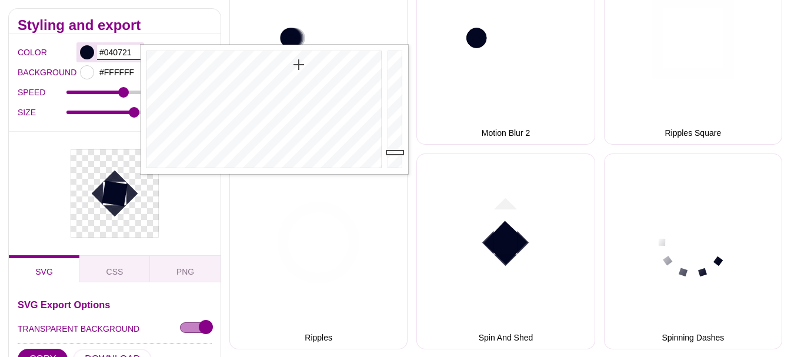
scroll to position [0, 59]
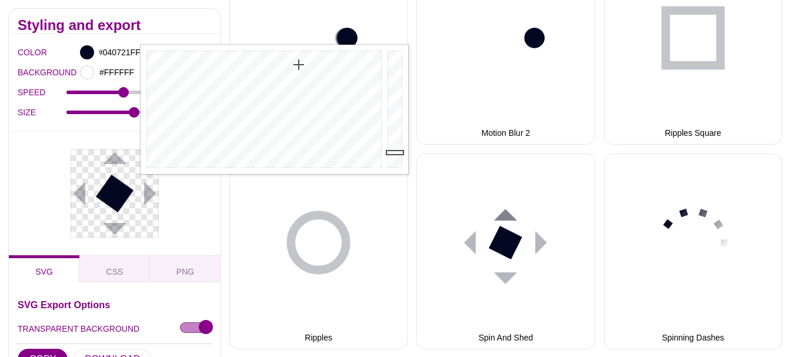
click at [81, 126] on div "COLOR #040721FF BACKGROUND #FFFFFF SPEED 2 SIZE 15" at bounding box center [115, 83] width 212 height 98
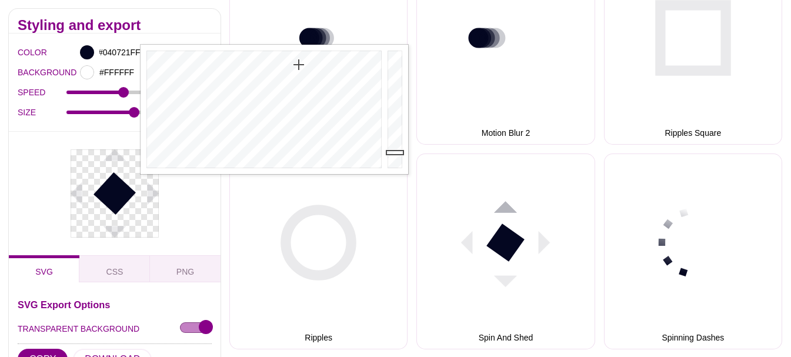
scroll to position [0, 0]
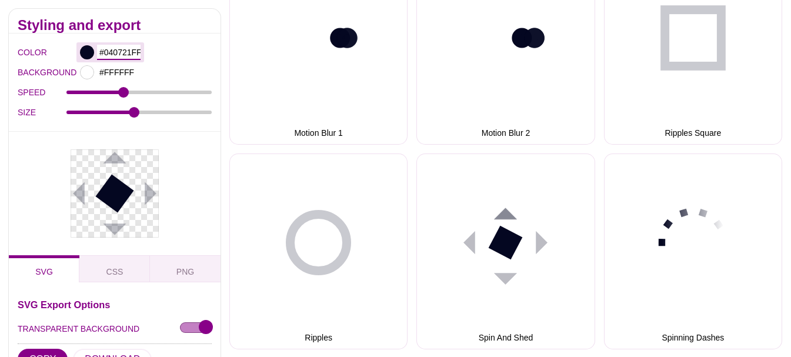
click at [132, 50] on input "#040721FF" at bounding box center [119, 52] width 44 height 15
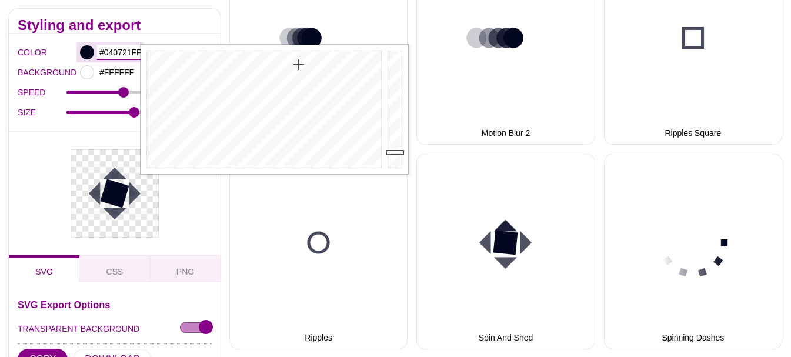
click at [132, 50] on input "#040721FF" at bounding box center [119, 52] width 44 height 15
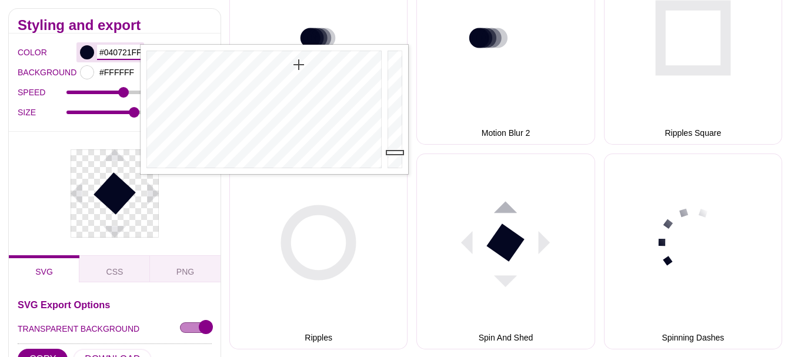
click at [132, 50] on input "#040721FF" at bounding box center [119, 52] width 44 height 15
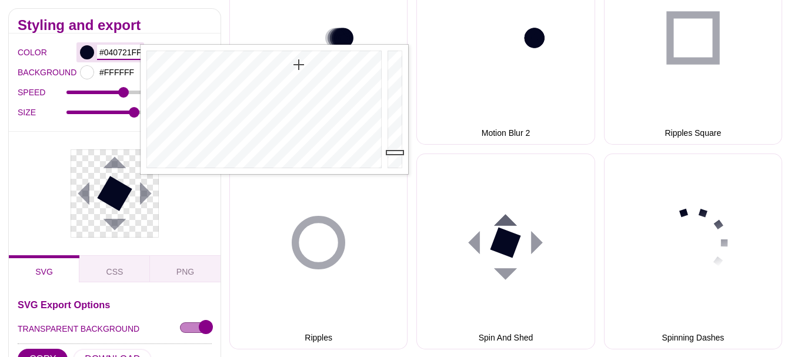
click at [132, 50] on input "#040721FF" at bounding box center [119, 52] width 44 height 15
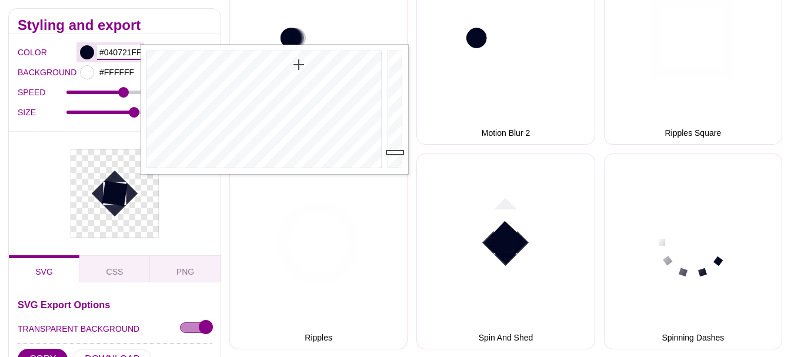
click at [132, 50] on input "#040721FF" at bounding box center [119, 52] width 44 height 15
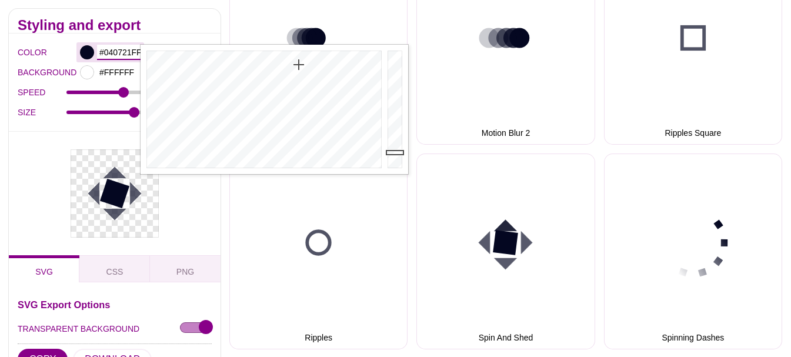
paste input "text"
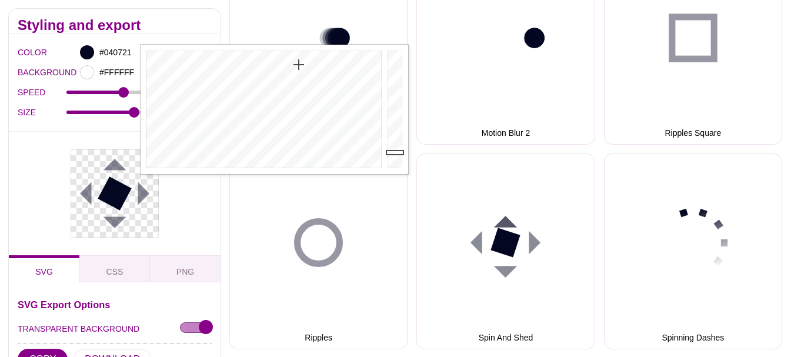
click at [101, 135] on div at bounding box center [115, 193] width 212 height 124
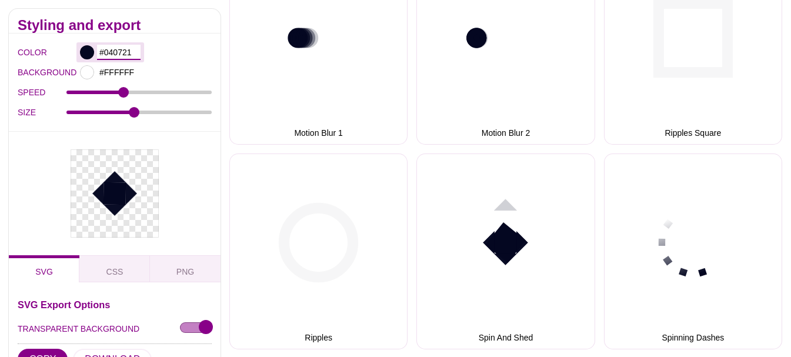
click at [114, 52] on input "#040721" at bounding box center [119, 52] width 44 height 15
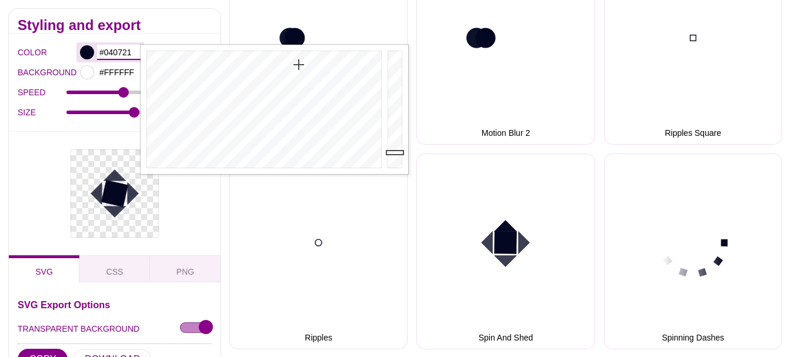
click at [114, 52] on input "#040721" at bounding box center [119, 52] width 44 height 15
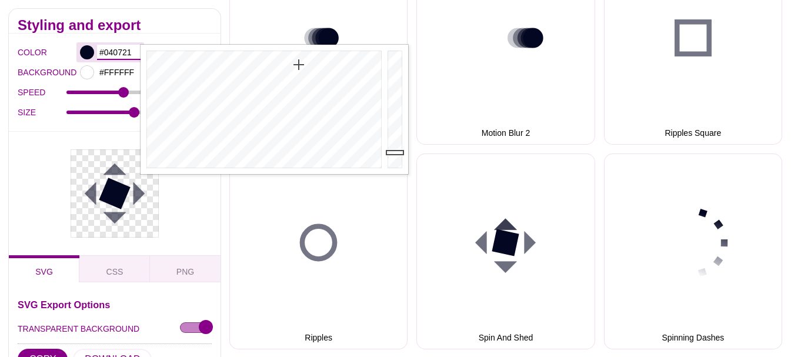
click at [114, 52] on input "#040721" at bounding box center [119, 52] width 44 height 15
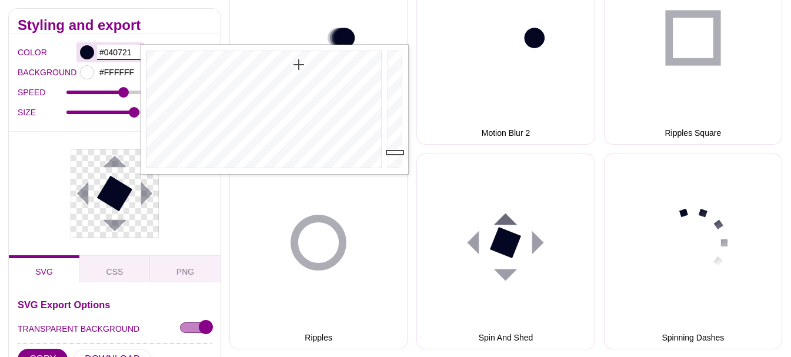
paste input "ff"
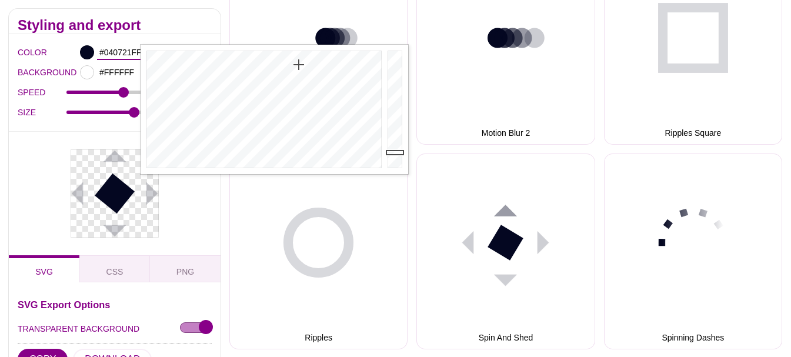
type input "#040721FF"
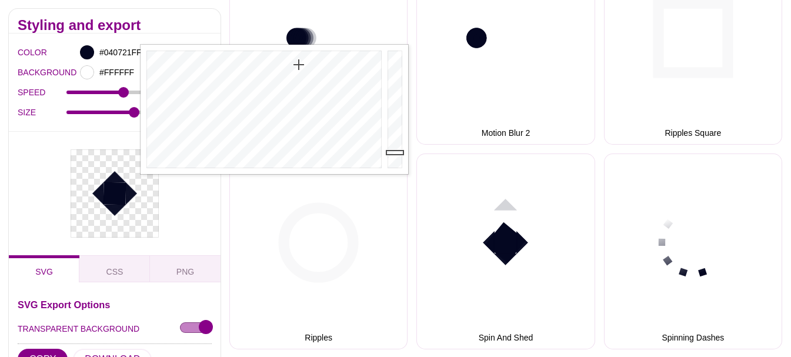
click at [100, 142] on div at bounding box center [115, 193] width 212 height 124
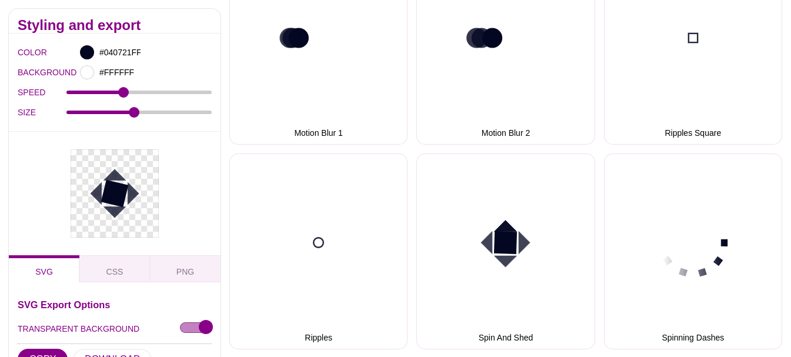
click at [100, 142] on div at bounding box center [115, 193] width 212 height 124
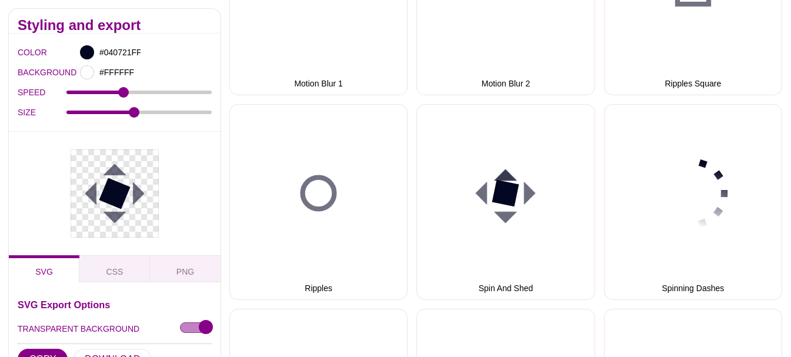
scroll to position [1235, 0]
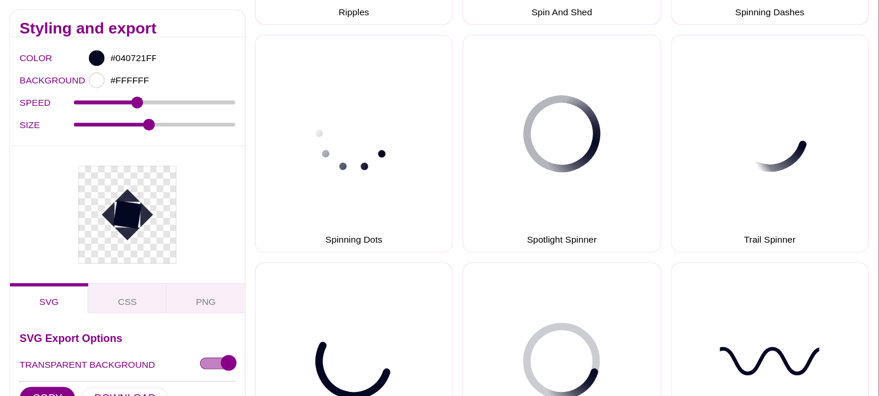
scroll to position [1470, 0]
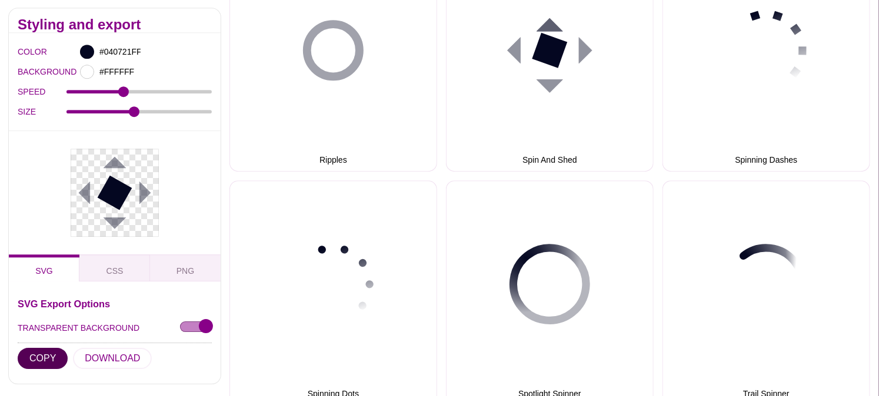
click at [25, 358] on button "COPY" at bounding box center [43, 358] width 50 height 21
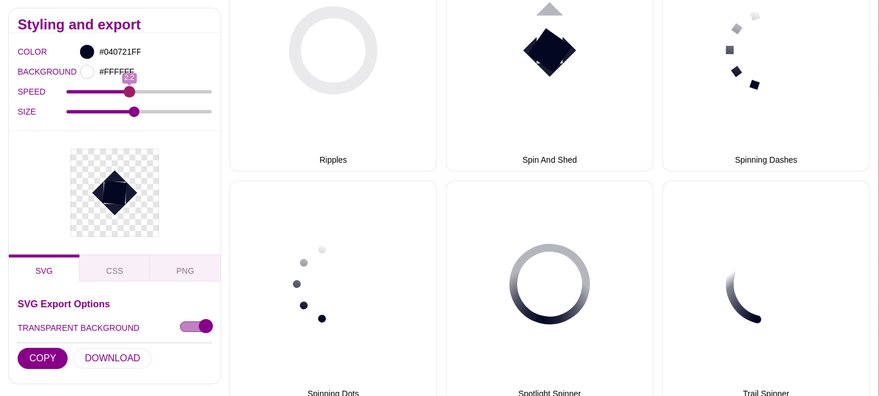
drag, startPoint x: 121, startPoint y: 91, endPoint x: 130, endPoint y: 90, distance: 8.9
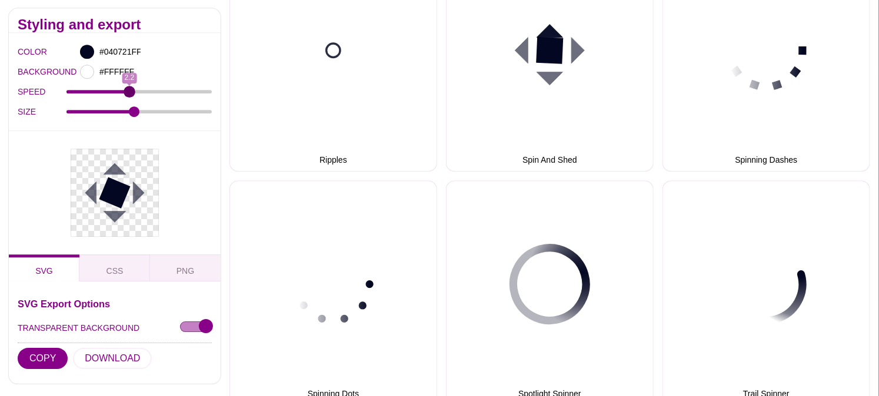
click at [130, 90] on input "SPEED" at bounding box center [139, 92] width 146 height 5
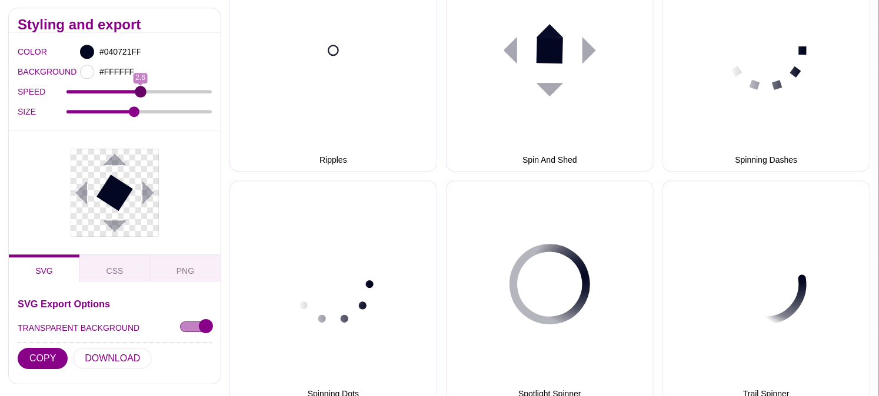
drag, startPoint x: 130, startPoint y: 90, endPoint x: 140, endPoint y: 89, distance: 10.0
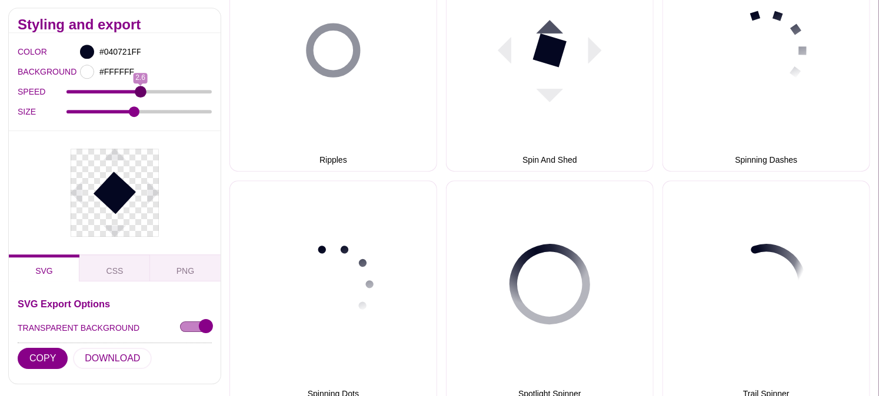
click at [140, 90] on input "SPEED" at bounding box center [139, 92] width 146 height 5
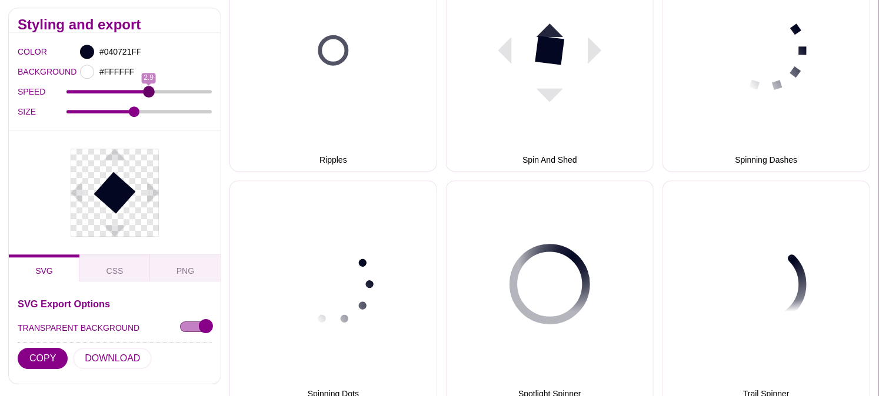
drag, startPoint x: 141, startPoint y: 89, endPoint x: 148, endPoint y: 85, distance: 8.2
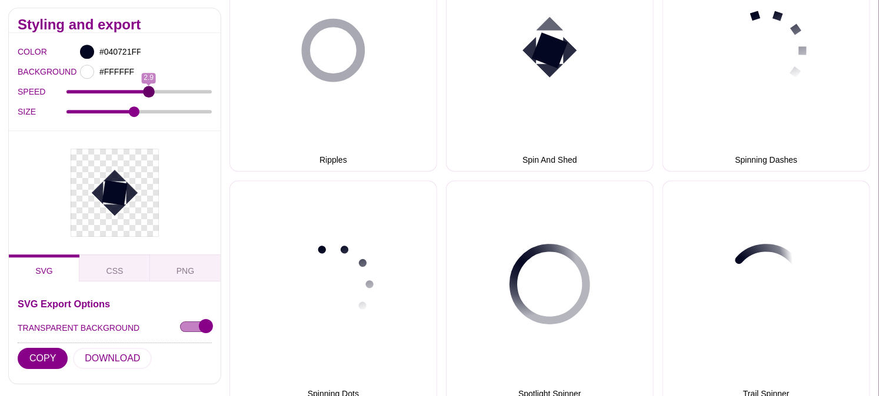
click at [148, 90] on input "SPEED" at bounding box center [139, 92] width 146 height 5
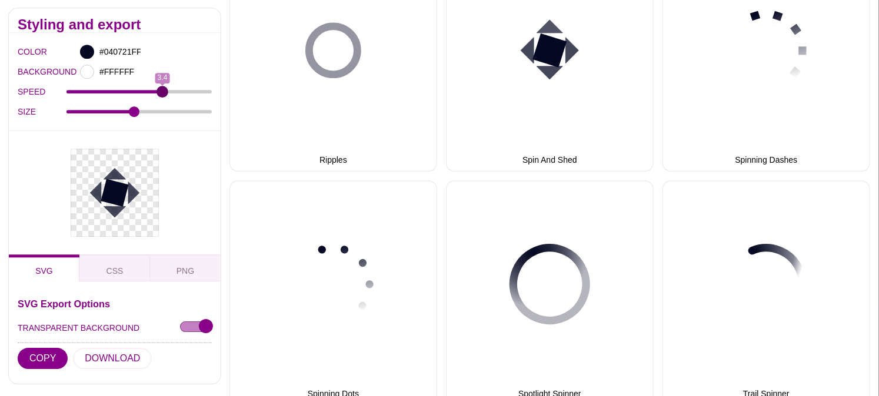
drag, startPoint x: 146, startPoint y: 91, endPoint x: 163, endPoint y: 92, distance: 17.1
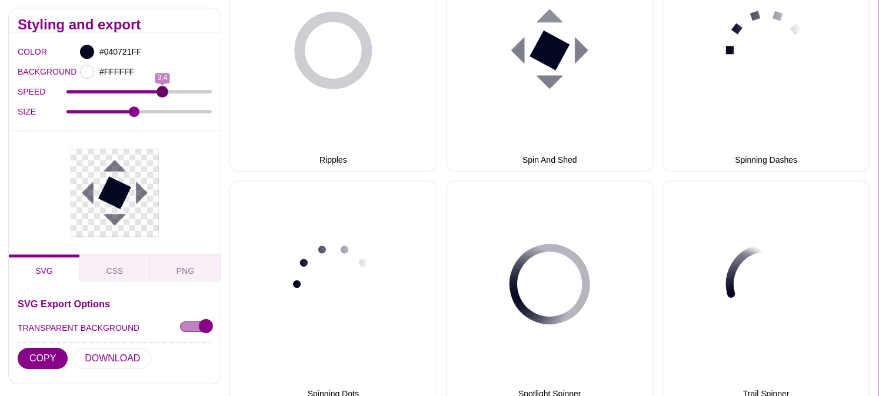
click at [163, 92] on input "SPEED" at bounding box center [139, 92] width 146 height 5
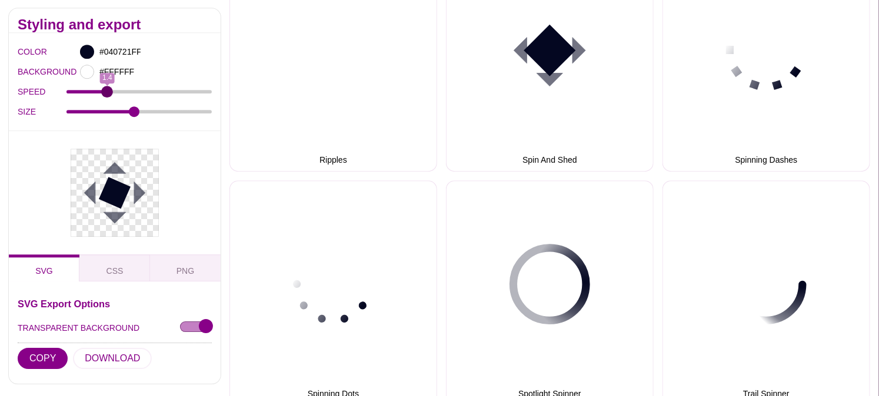
drag, startPoint x: 163, startPoint y: 92, endPoint x: 108, endPoint y: 91, distance: 54.7
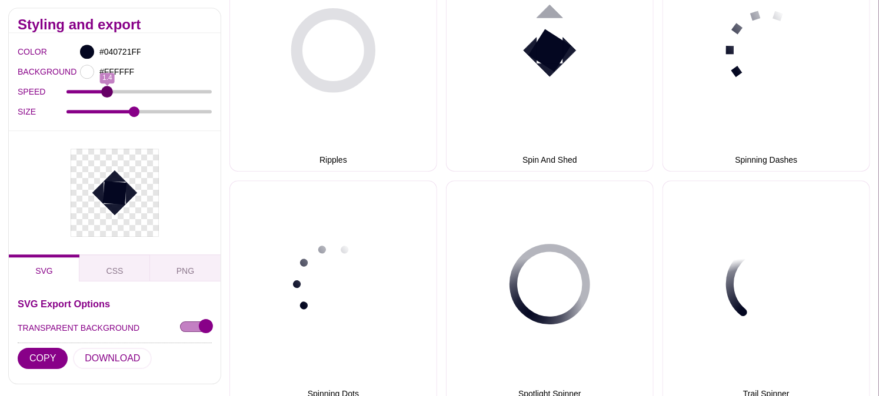
click at [108, 91] on input "SPEED" at bounding box center [139, 92] width 146 height 5
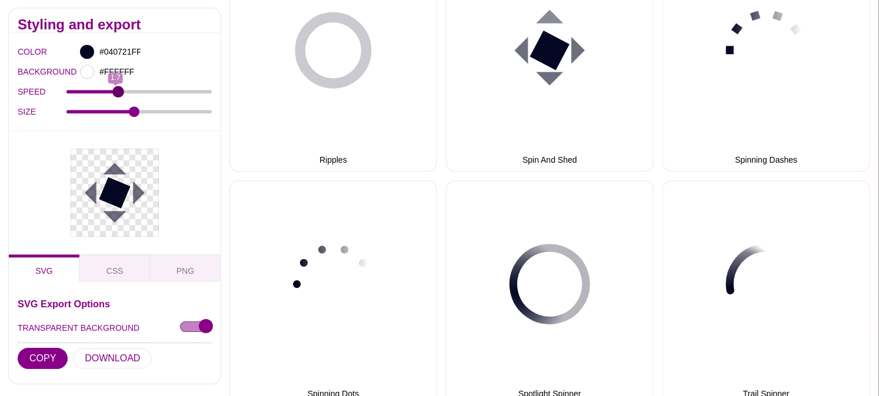
drag, startPoint x: 108, startPoint y: 91, endPoint x: 118, endPoint y: 85, distance: 11.6
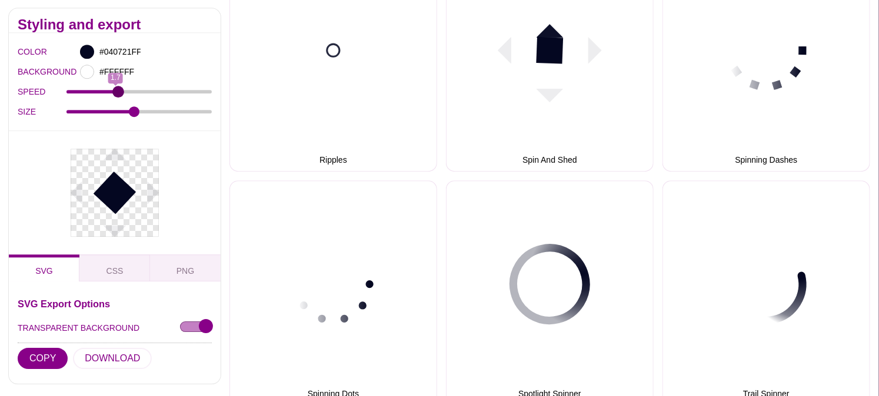
type input "1.8"
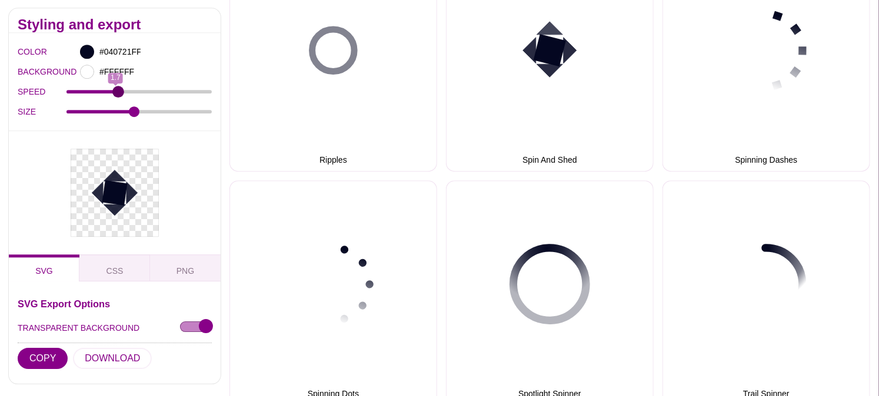
click at [118, 90] on input "SPEED" at bounding box center [139, 92] width 146 height 5
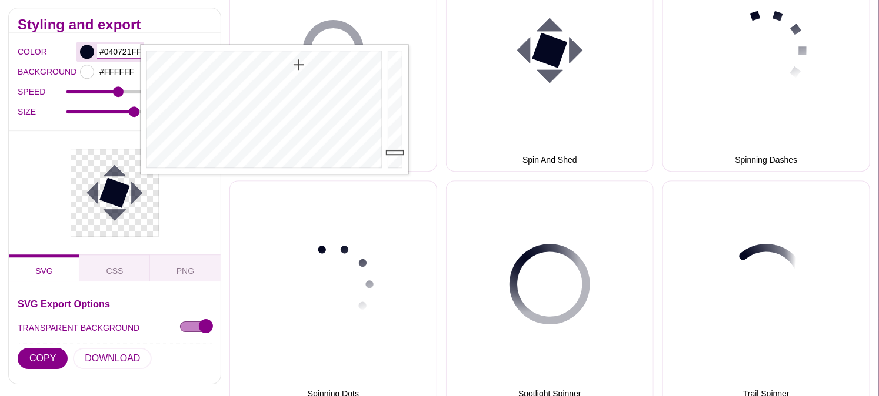
click at [106, 54] on input "#040721FF" at bounding box center [119, 52] width 44 height 15
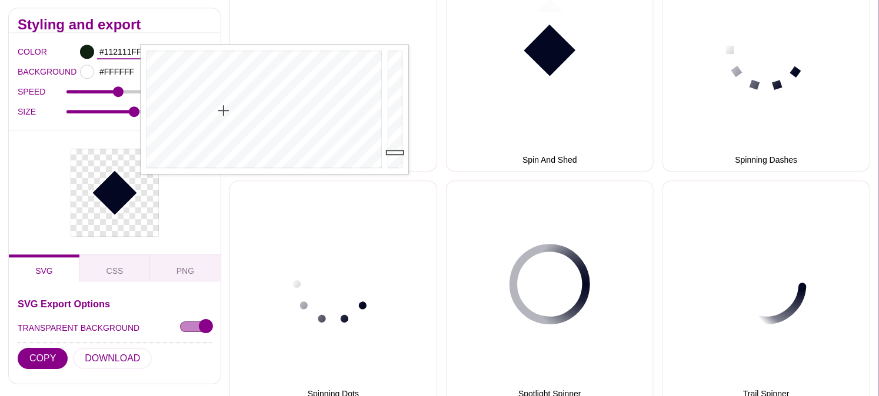
click at [224, 111] on div at bounding box center [263, 109] width 244 height 129
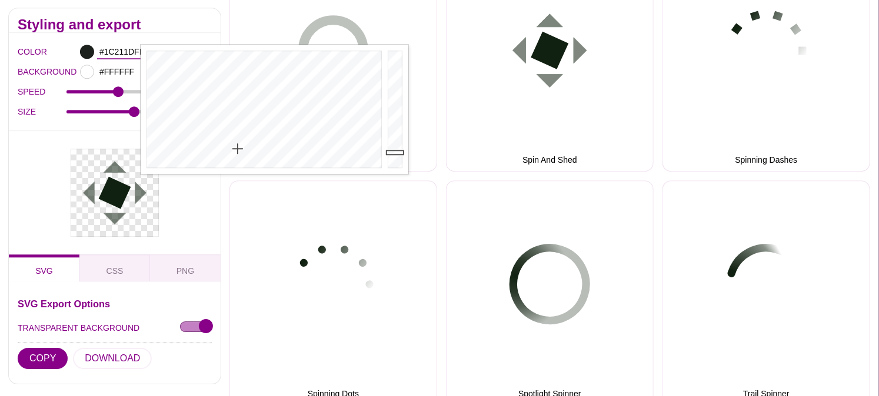
drag, startPoint x: 232, startPoint y: 108, endPoint x: 238, endPoint y: 149, distance: 41.6
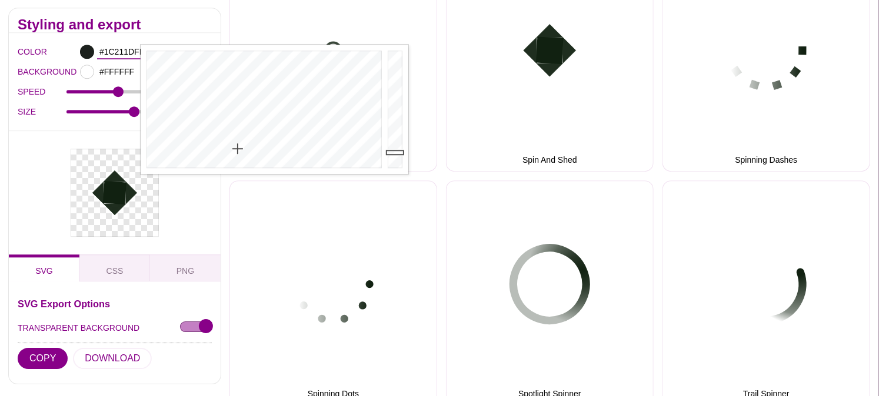
click at [238, 149] on div at bounding box center [263, 109] width 244 height 129
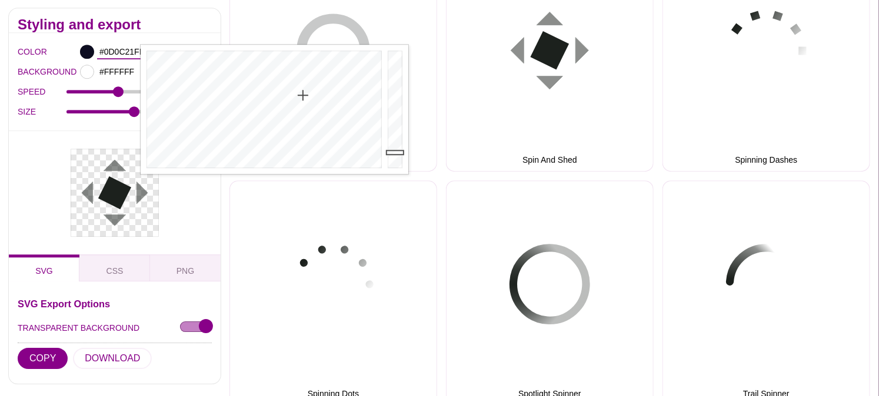
drag, startPoint x: 238, startPoint y: 149, endPoint x: 304, endPoint y: 95, distance: 85.7
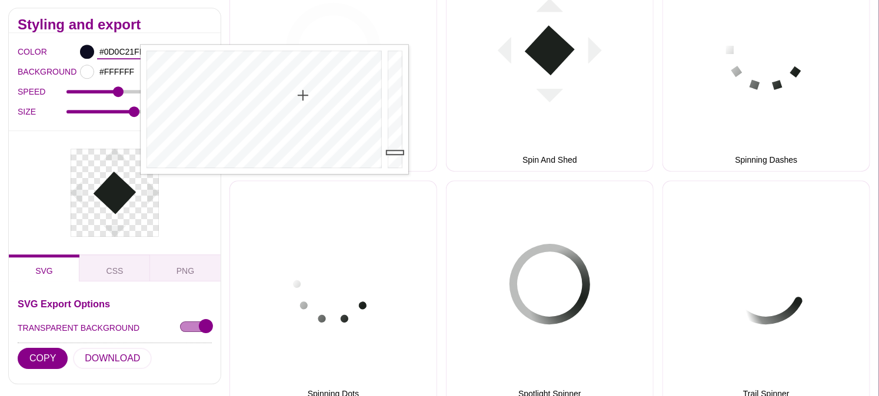
click at [304, 95] on div at bounding box center [263, 109] width 244 height 129
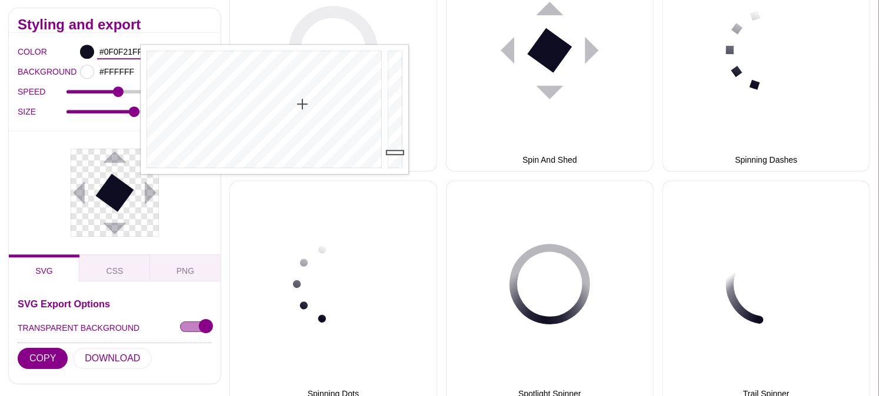
click at [302, 104] on div at bounding box center [263, 109] width 244 height 129
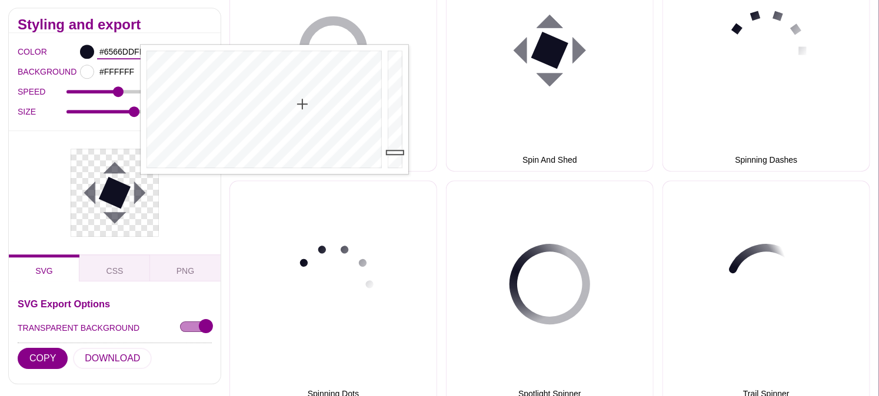
click at [396, 66] on div at bounding box center [397, 109] width 24 height 129
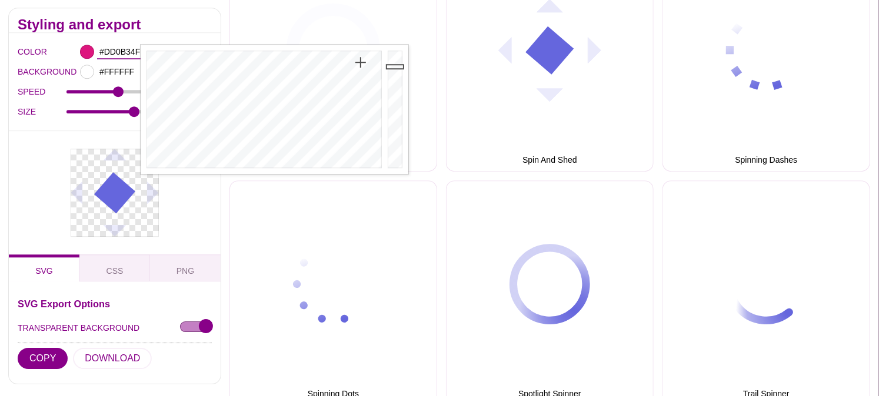
drag, startPoint x: 328, startPoint y: 86, endPoint x: 373, endPoint y: 56, distance: 54.8
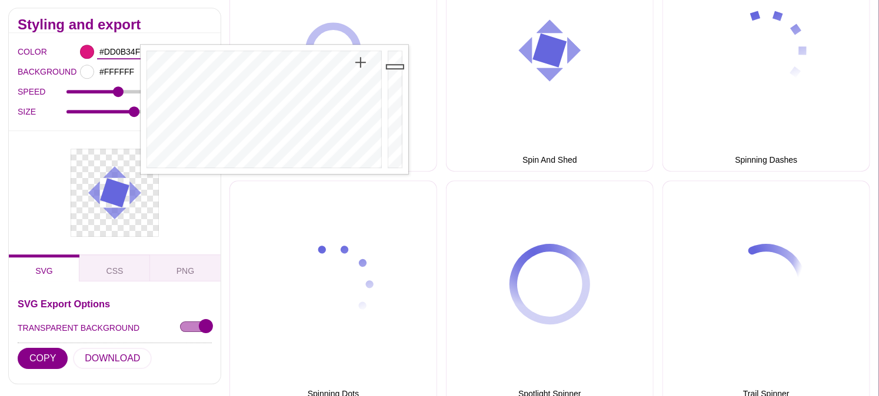
click at [373, 56] on div at bounding box center [263, 109] width 244 height 129
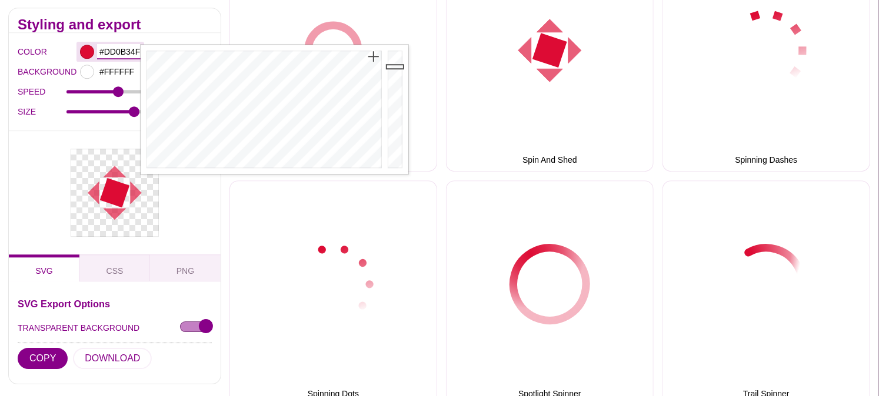
click at [124, 59] on input "#DD0B34FF" at bounding box center [119, 52] width 44 height 15
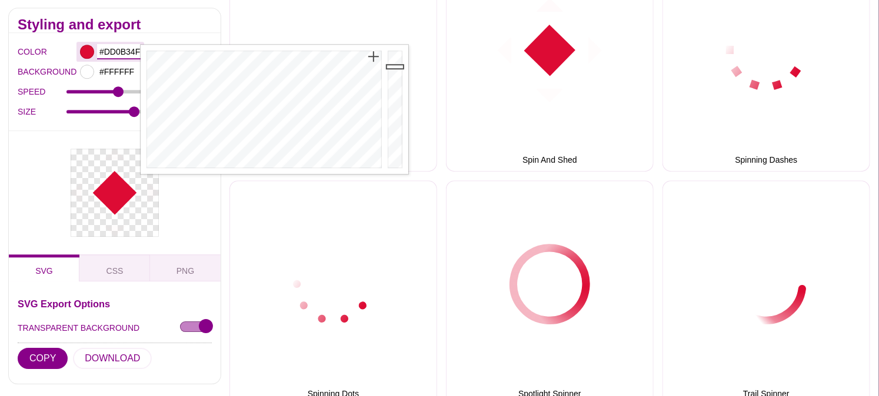
click at [124, 59] on input "#DD0B34FF" at bounding box center [119, 52] width 44 height 15
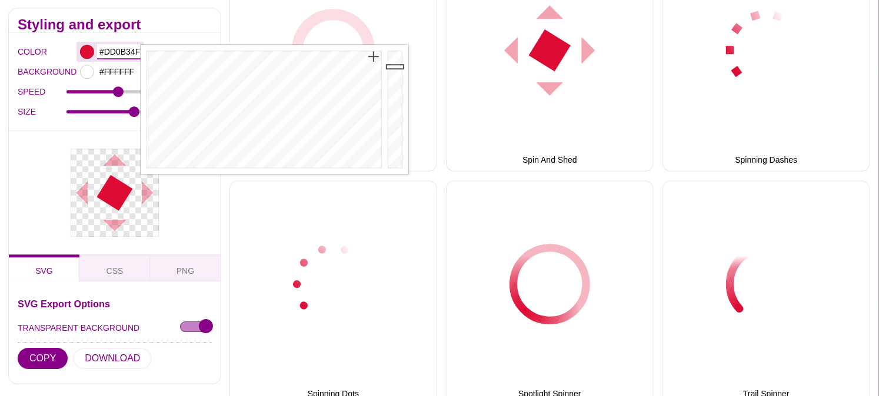
click at [124, 59] on input "#DD0B34FF" at bounding box center [119, 52] width 44 height 15
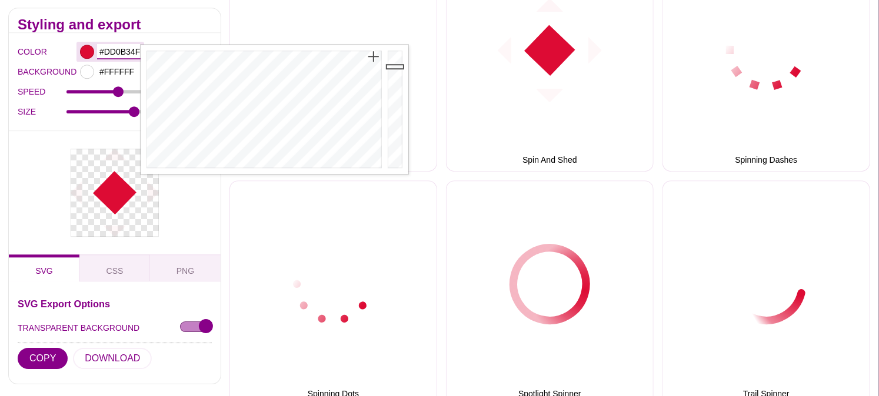
paste input "040721 Ask ChatGPT"
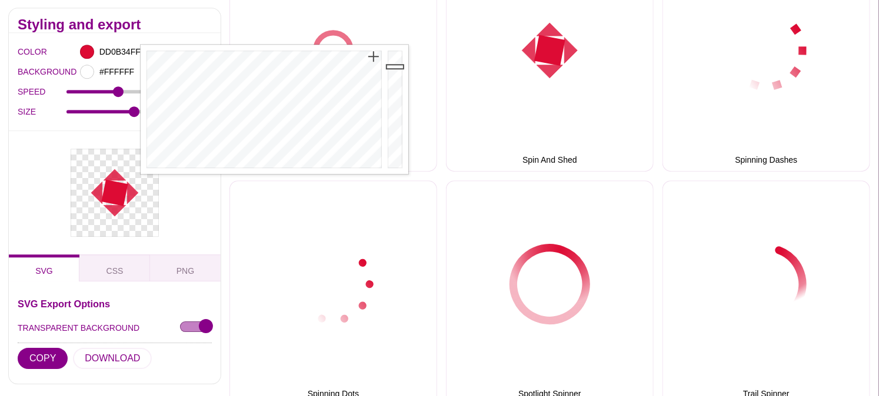
scroll to position [0, 0]
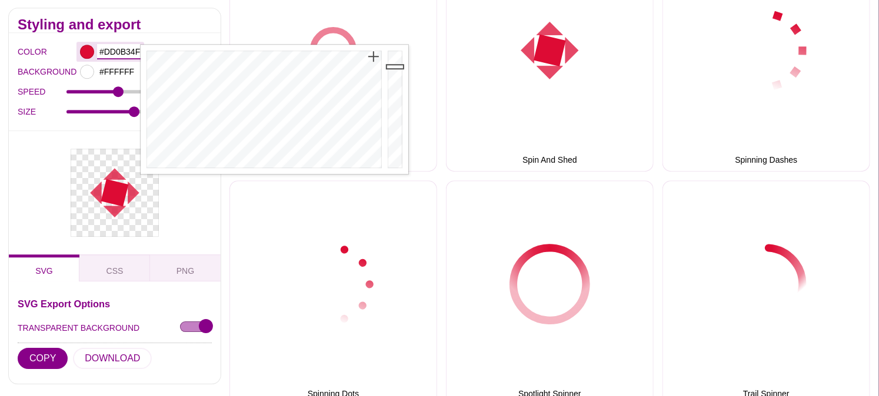
click at [127, 53] on input "#DD0B34FF" at bounding box center [119, 52] width 44 height 15
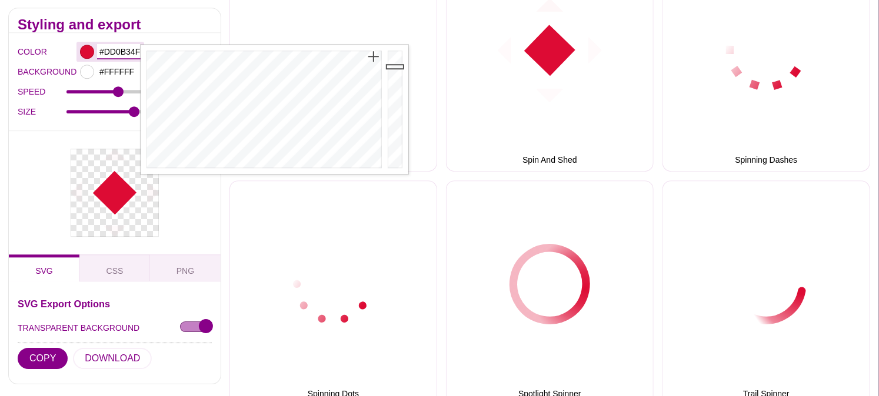
click at [127, 53] on input "#DD0B34FF" at bounding box center [119, 52] width 44 height 15
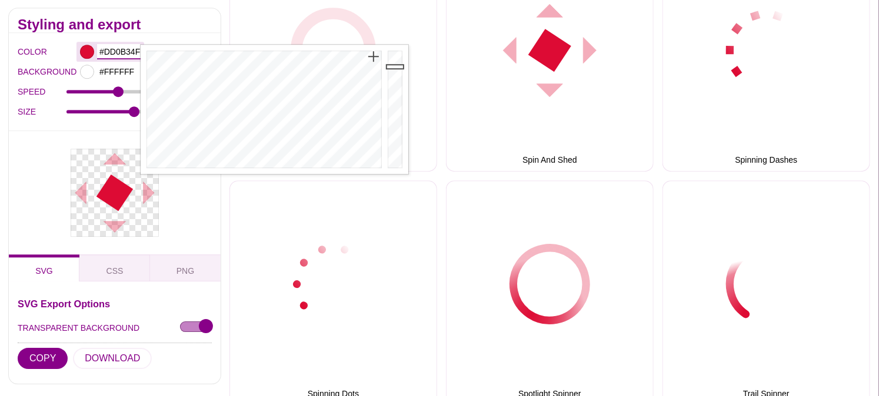
click at [127, 53] on input "#DD0B34FF" at bounding box center [119, 52] width 44 height 15
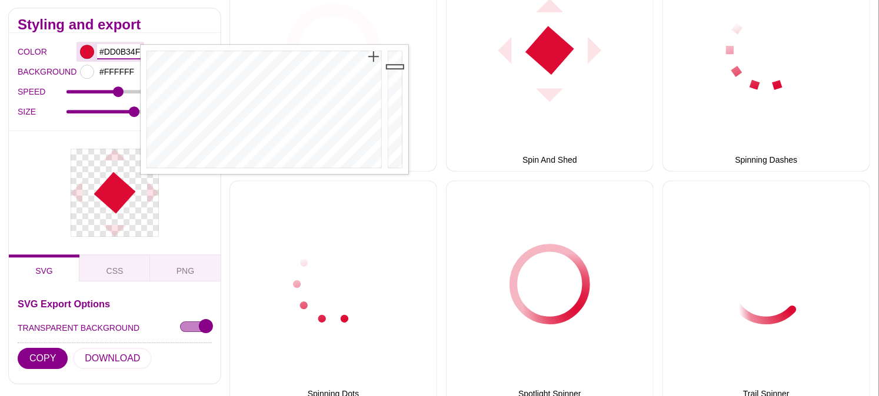
paste input "040721"
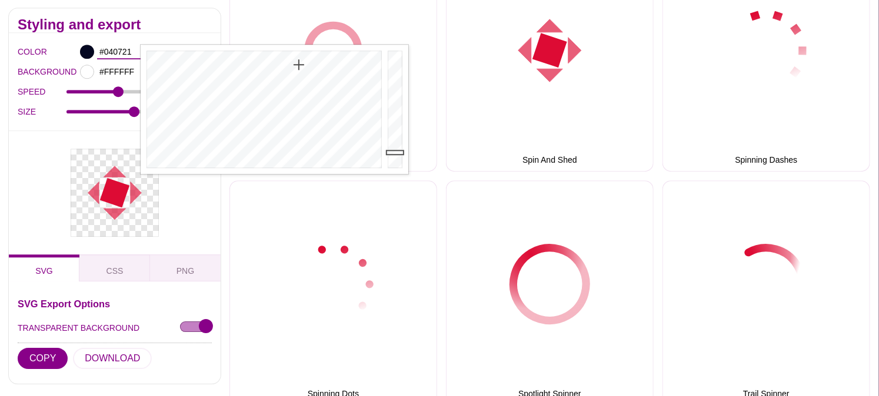
type input "#040721"
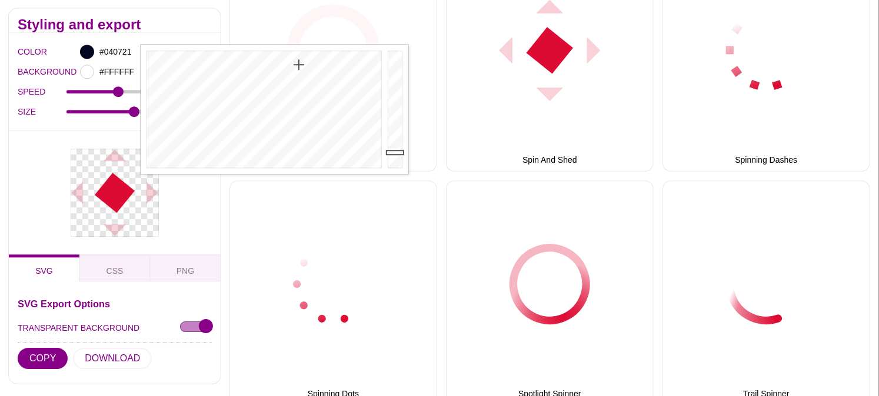
click at [94, 135] on div at bounding box center [115, 193] width 212 height 124
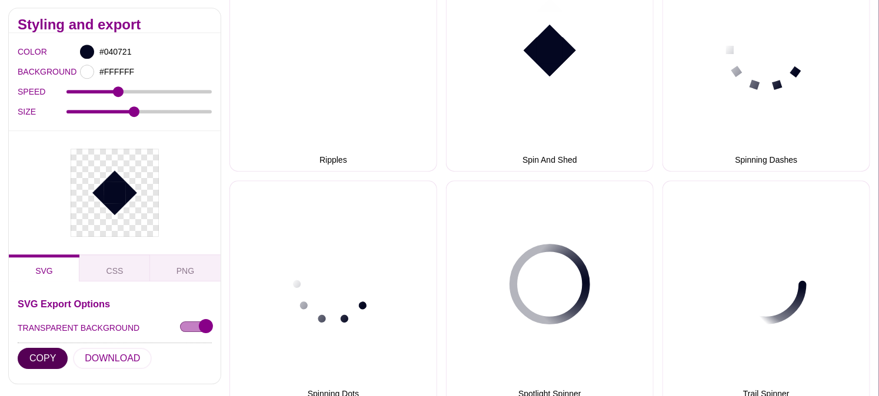
click at [40, 366] on button "COPY" at bounding box center [43, 358] width 50 height 21
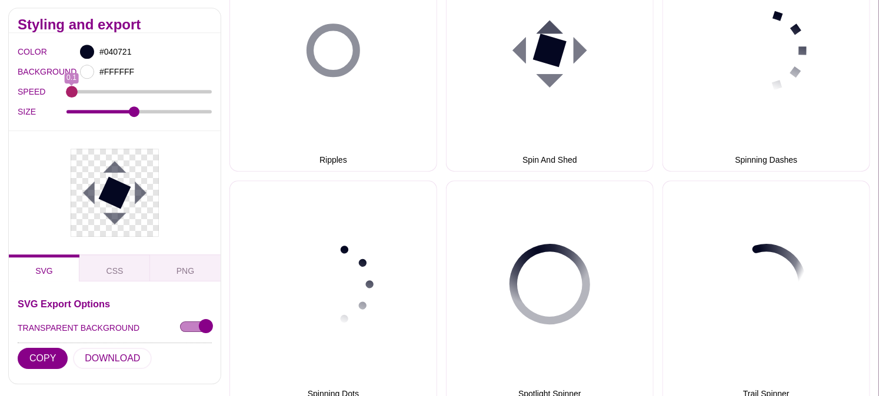
drag, startPoint x: 115, startPoint y: 95, endPoint x: 49, endPoint y: 95, distance: 65.9
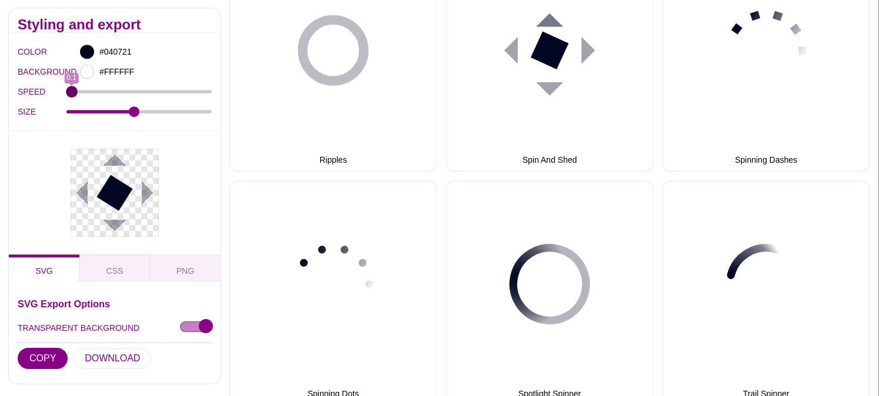
click at [66, 95] on input "SPEED" at bounding box center [139, 92] width 146 height 5
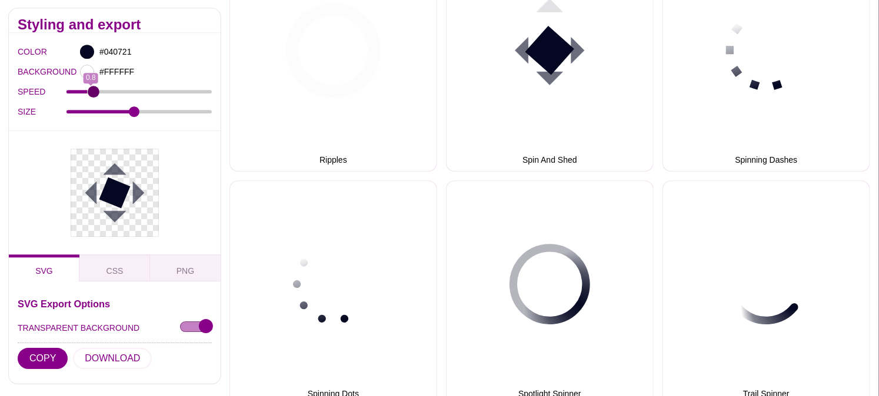
drag, startPoint x: 74, startPoint y: 92, endPoint x: 92, endPoint y: 90, distance: 18.3
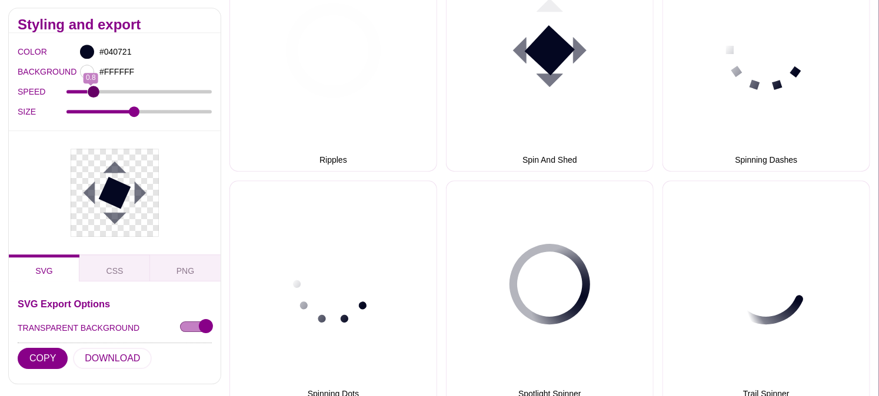
click at [92, 90] on input "SPEED" at bounding box center [139, 92] width 146 height 5
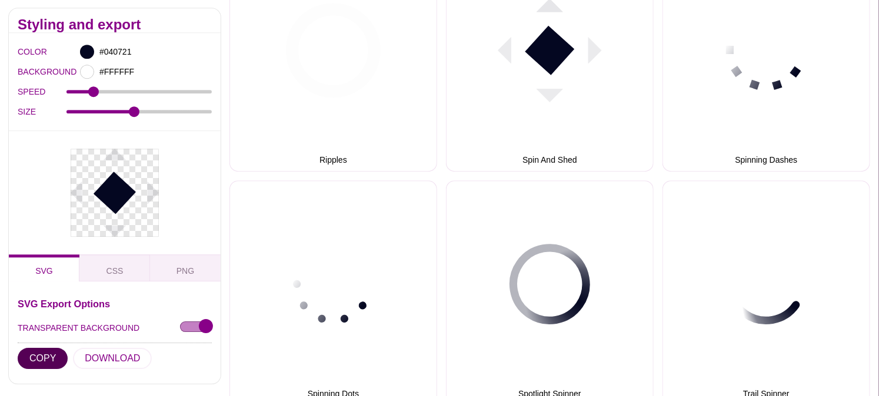
click at [53, 363] on button "COPY" at bounding box center [43, 358] width 50 height 21
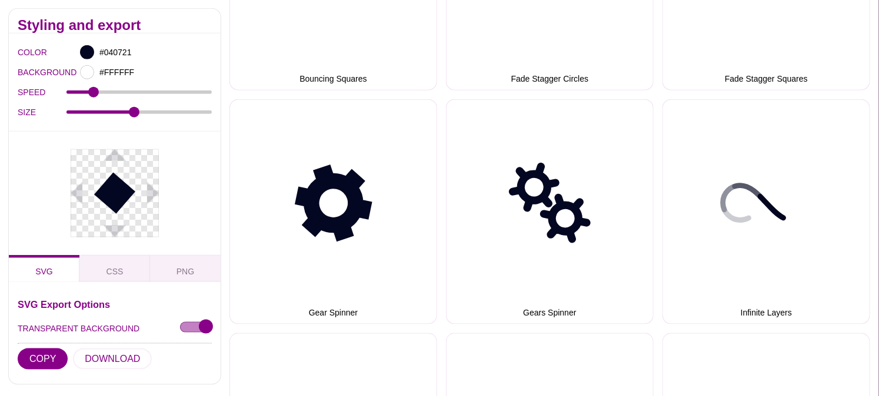
scroll to position [555, 0]
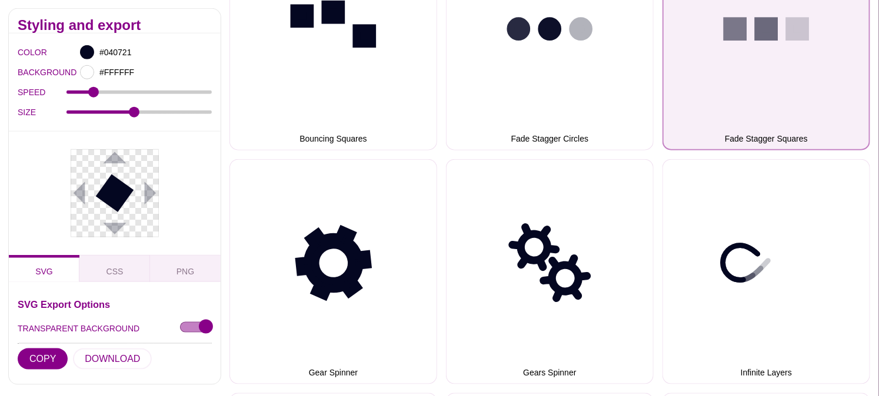
click at [821, 77] on button "Fade Stagger Squares" at bounding box center [766, 37] width 208 height 225
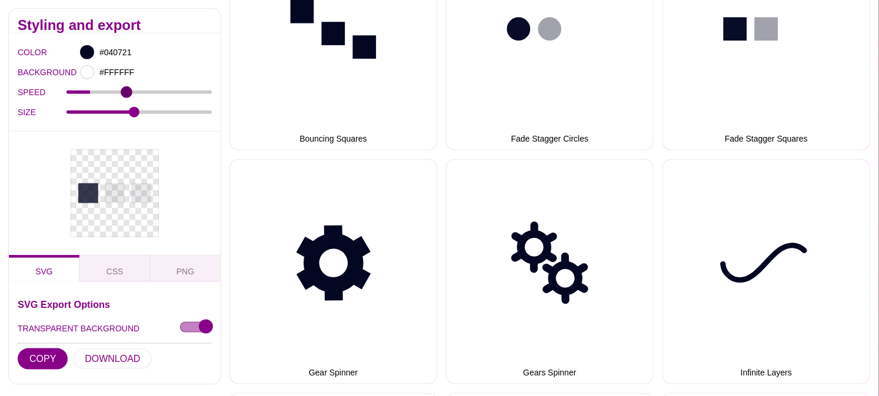
click at [126, 92] on input "SPEED" at bounding box center [139, 92] width 146 height 5
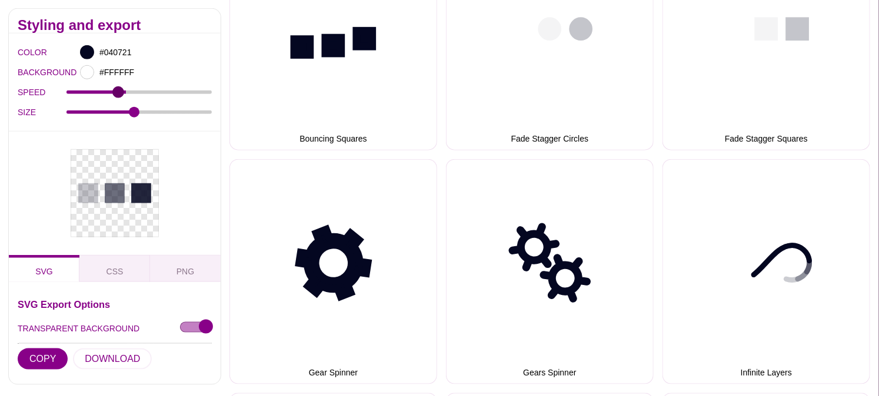
type input "1.8"
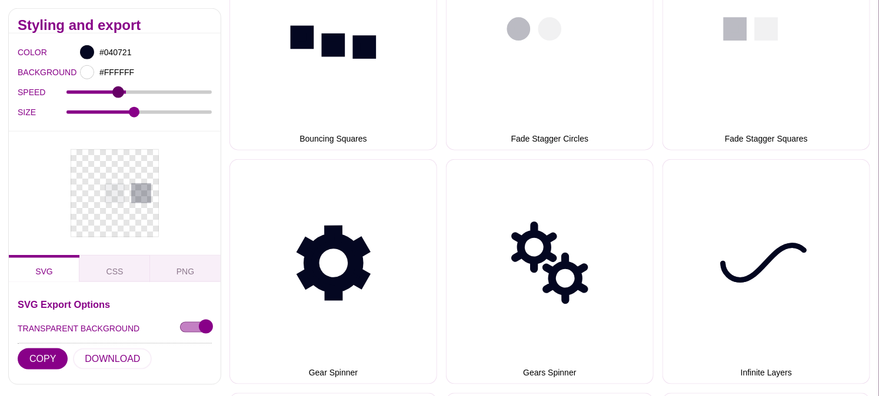
click at [119, 94] on input "SPEED" at bounding box center [139, 92] width 146 height 5
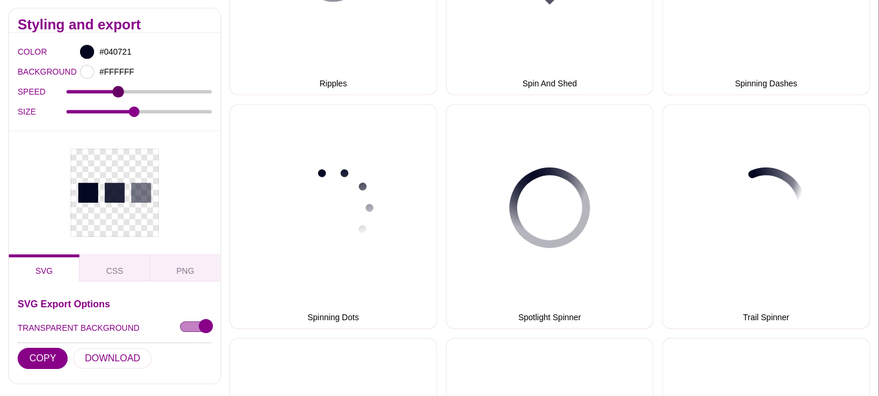
scroll to position [1666, 0]
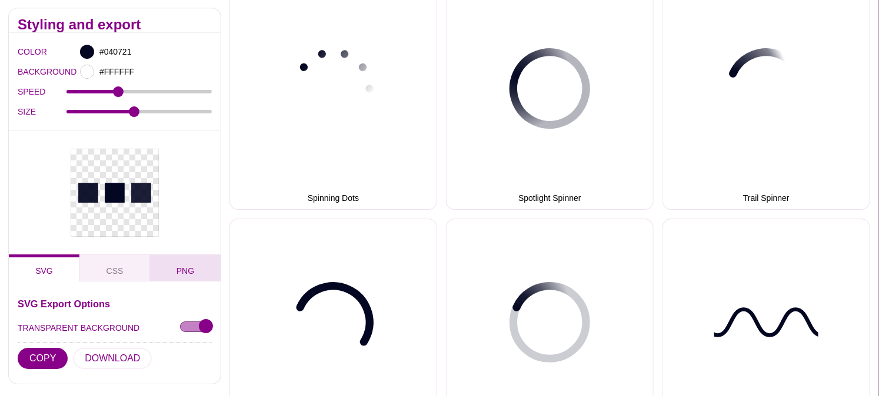
click at [175, 278] on button "PNG" at bounding box center [185, 268] width 71 height 27
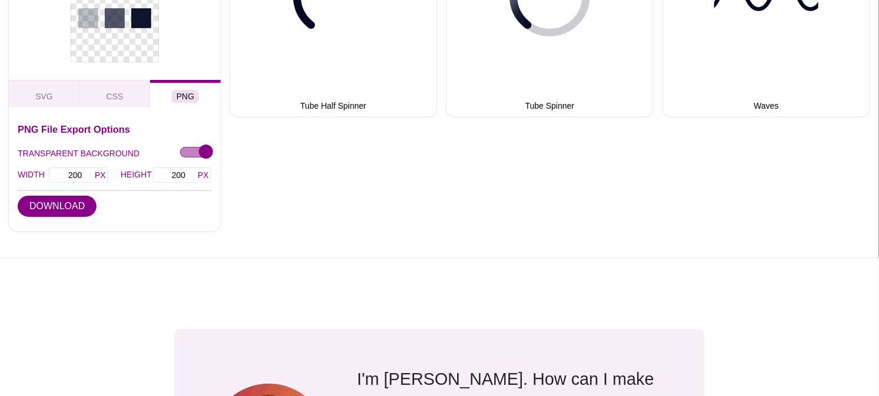
scroll to position [1927, 0]
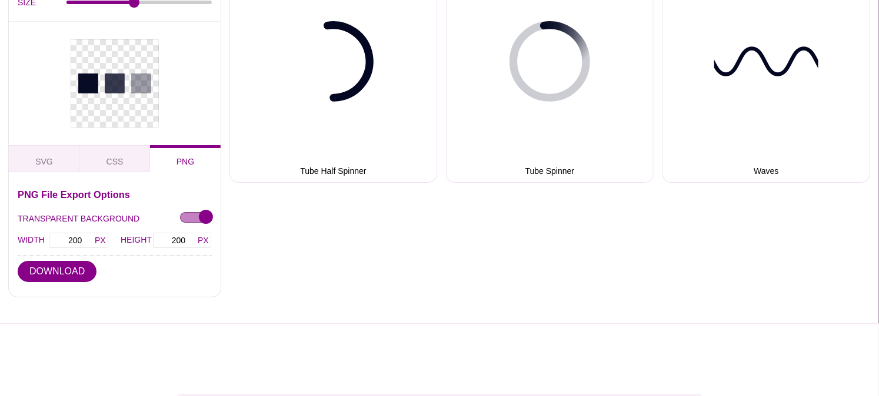
click at [69, 275] on div at bounding box center [114, 253] width 229 height 141
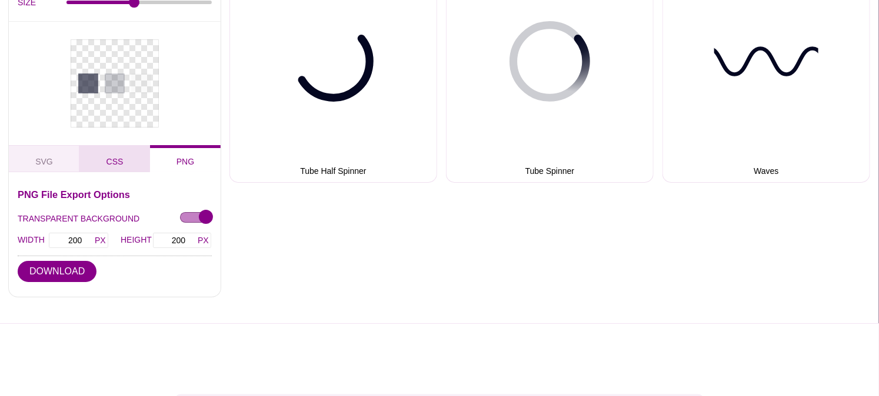
click at [101, 156] on button "CSS" at bounding box center [114, 158] width 71 height 27
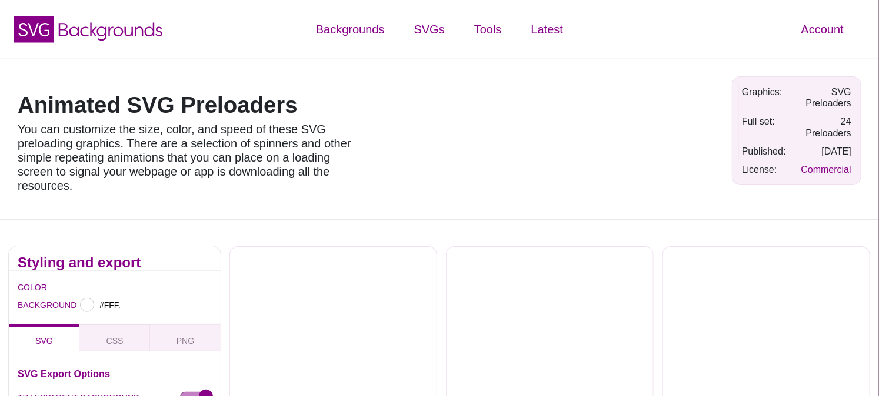
type input "#FFFFFF"
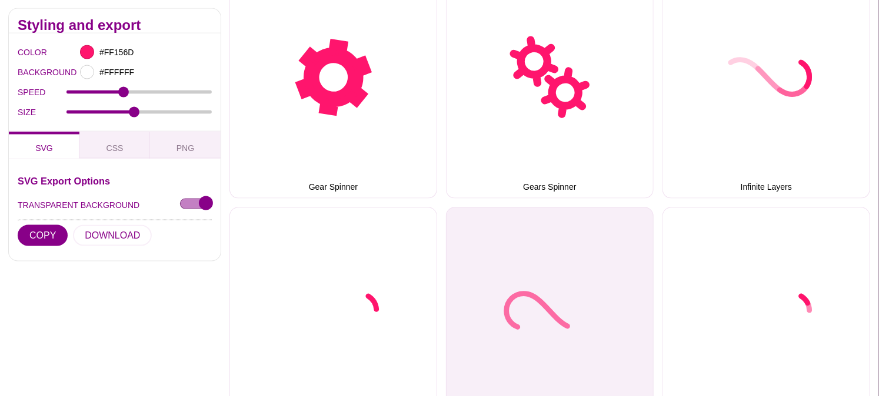
scroll to position [751, 0]
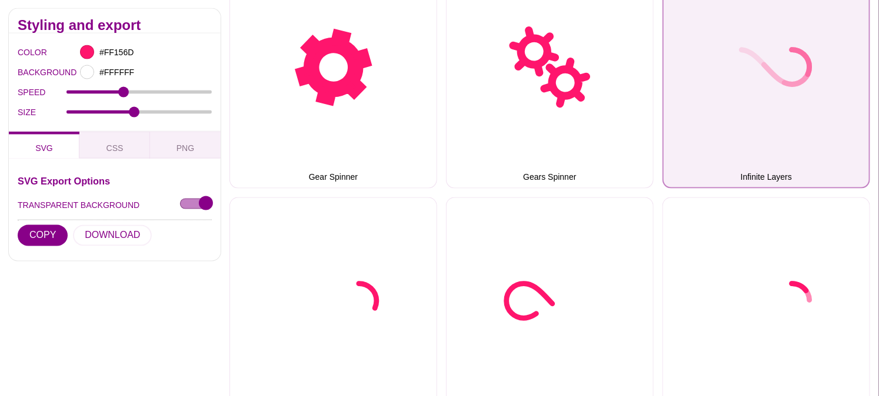
click at [752, 112] on button "Infinite Layers" at bounding box center [766, 76] width 208 height 225
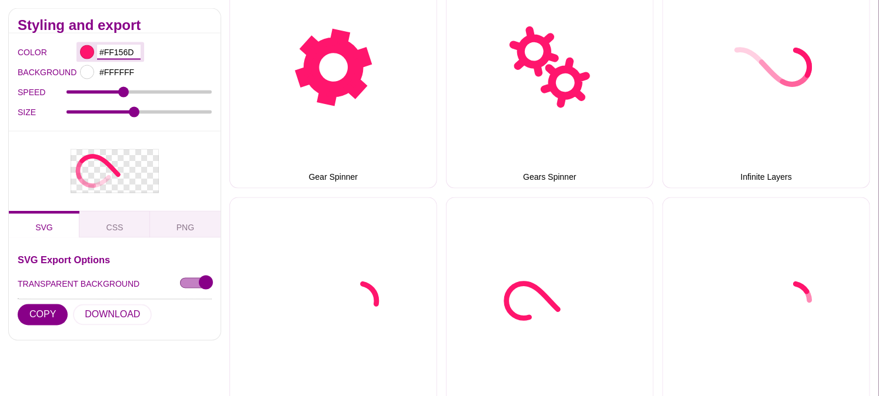
click at [122, 53] on input "#FF156D" at bounding box center [119, 52] width 44 height 15
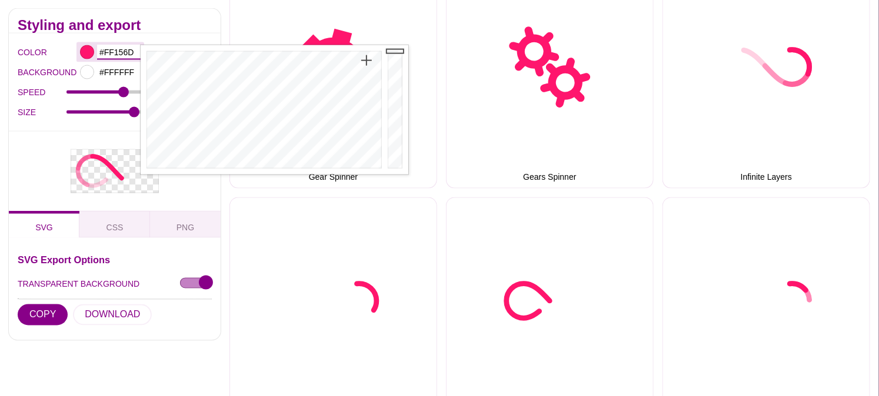
click at [103, 47] on input "#FF156D" at bounding box center [119, 52] width 44 height 15
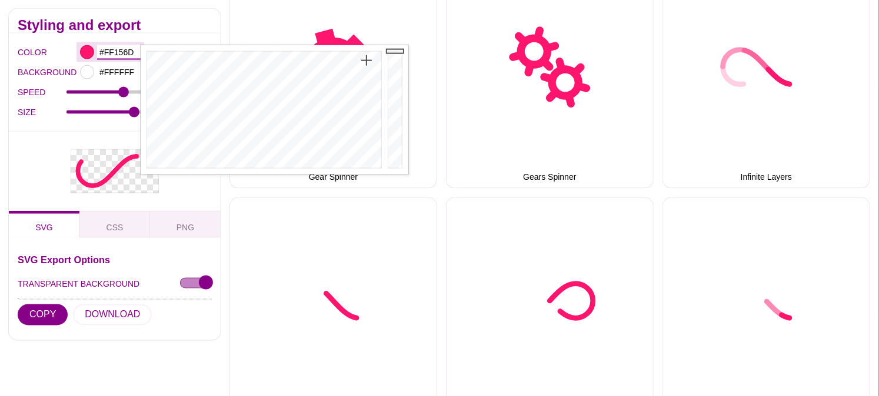
click at [103, 47] on input "#FF156D" at bounding box center [119, 52] width 44 height 15
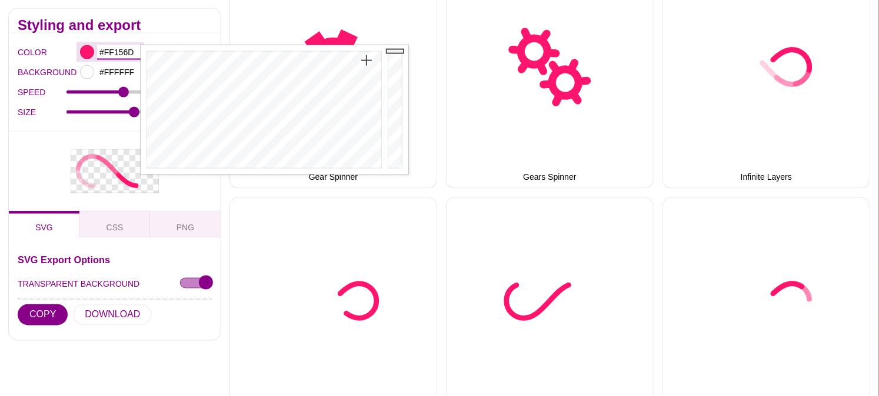
paste input "040721ff"
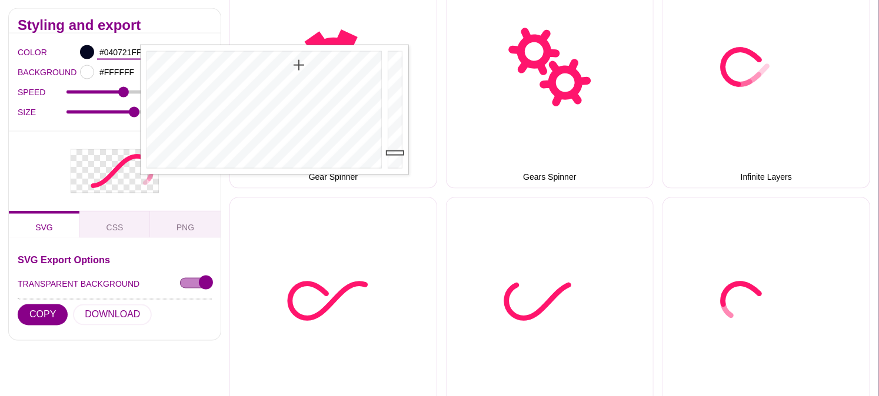
type input "#040721FF"
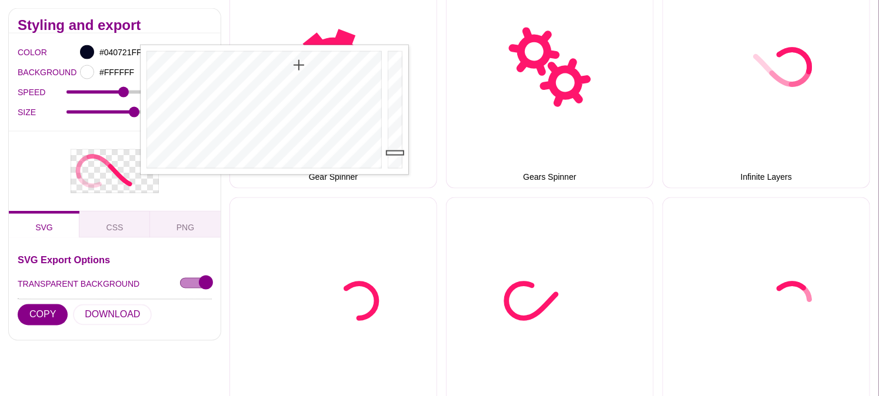
click at [24, 171] on div at bounding box center [115, 170] width 212 height 79
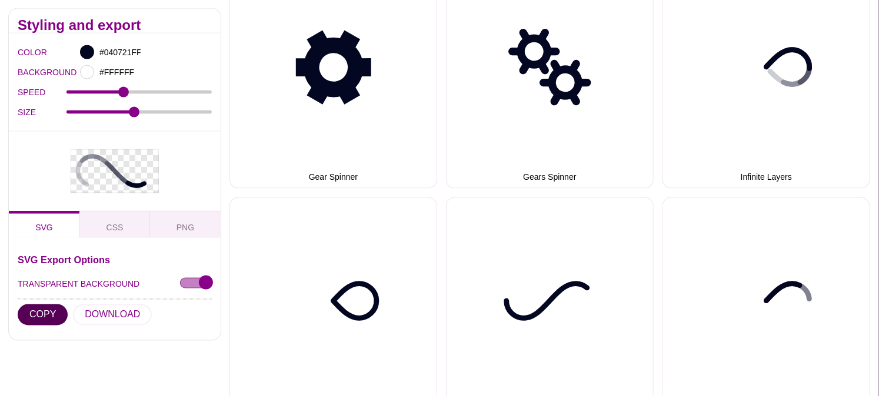
click at [45, 316] on button "COPY" at bounding box center [43, 314] width 50 height 21
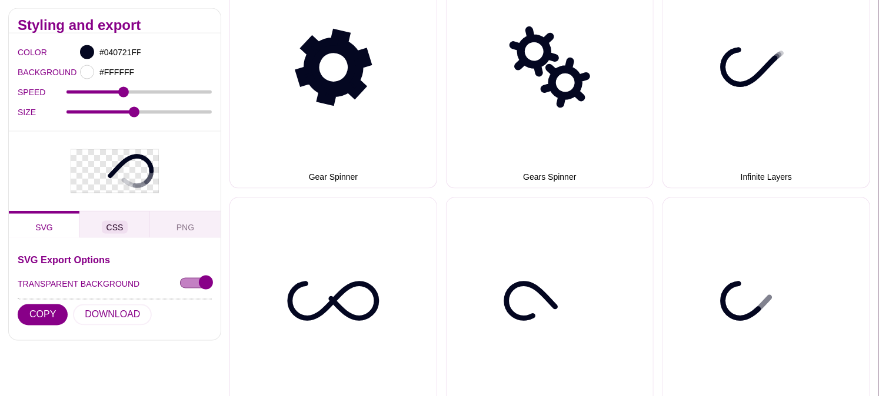
click at [131, 226] on button "CSS" at bounding box center [114, 224] width 71 height 27
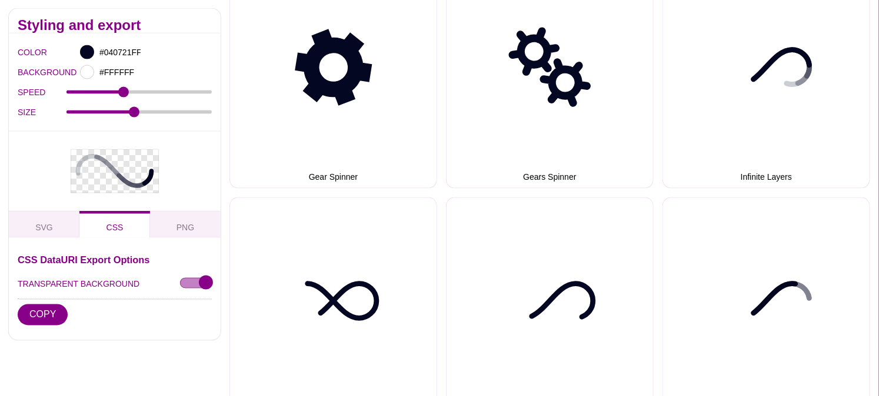
click at [116, 232] on div "SVG CSS PNG" at bounding box center [115, 224] width 212 height 27
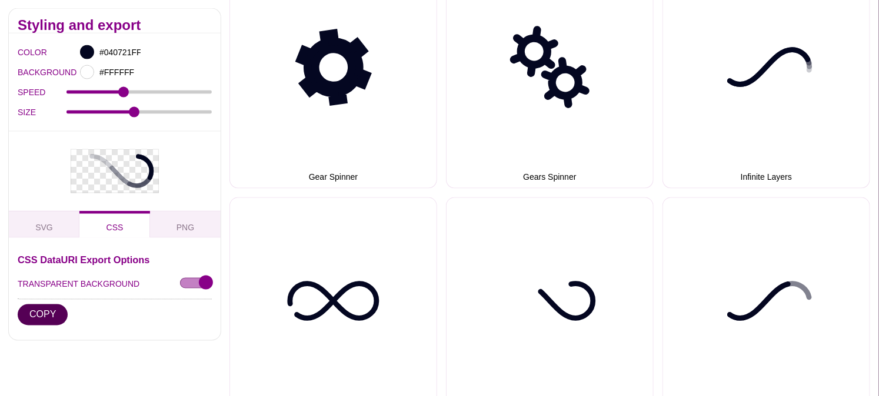
click at [49, 313] on button "COPY" at bounding box center [43, 314] width 50 height 21
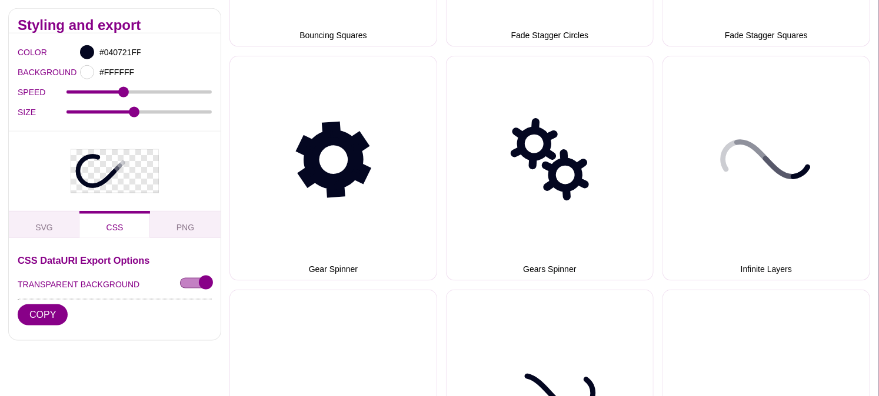
scroll to position [686, 0]
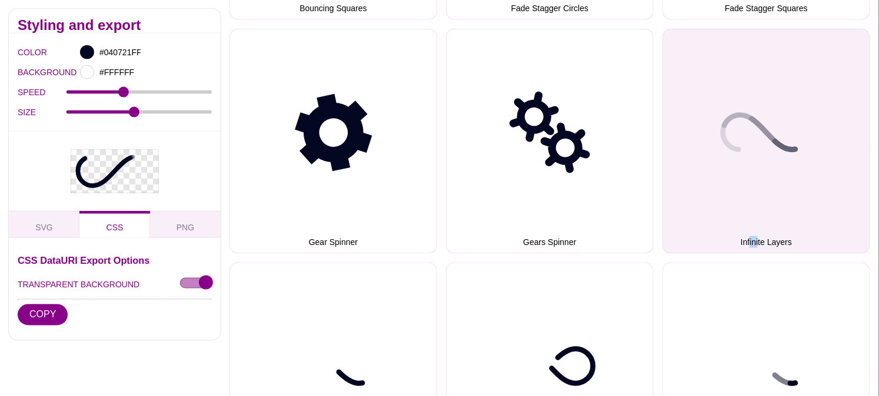
drag, startPoint x: 759, startPoint y: 256, endPoint x: 751, endPoint y: 245, distance: 13.8
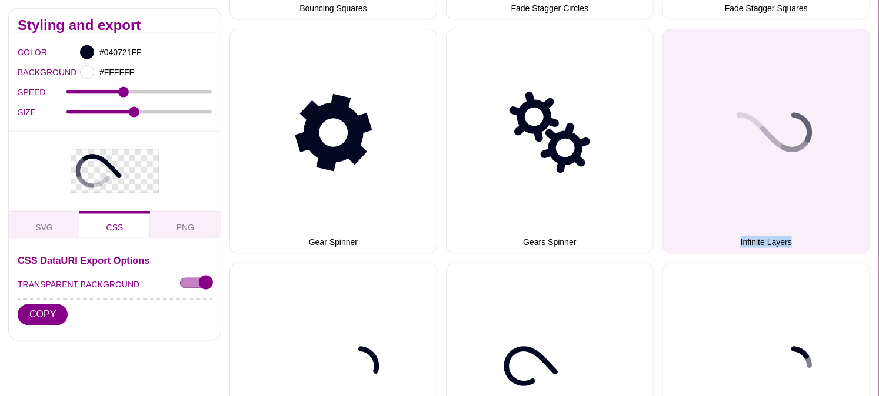
drag, startPoint x: 739, startPoint y: 256, endPoint x: 790, endPoint y: 254, distance: 50.7
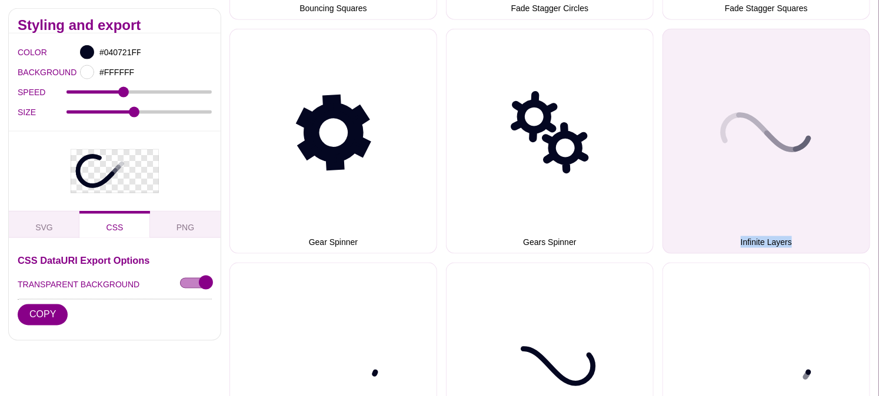
copy p "Infinite Layers"
